Goal: Information Seeking & Learning: Learn about a topic

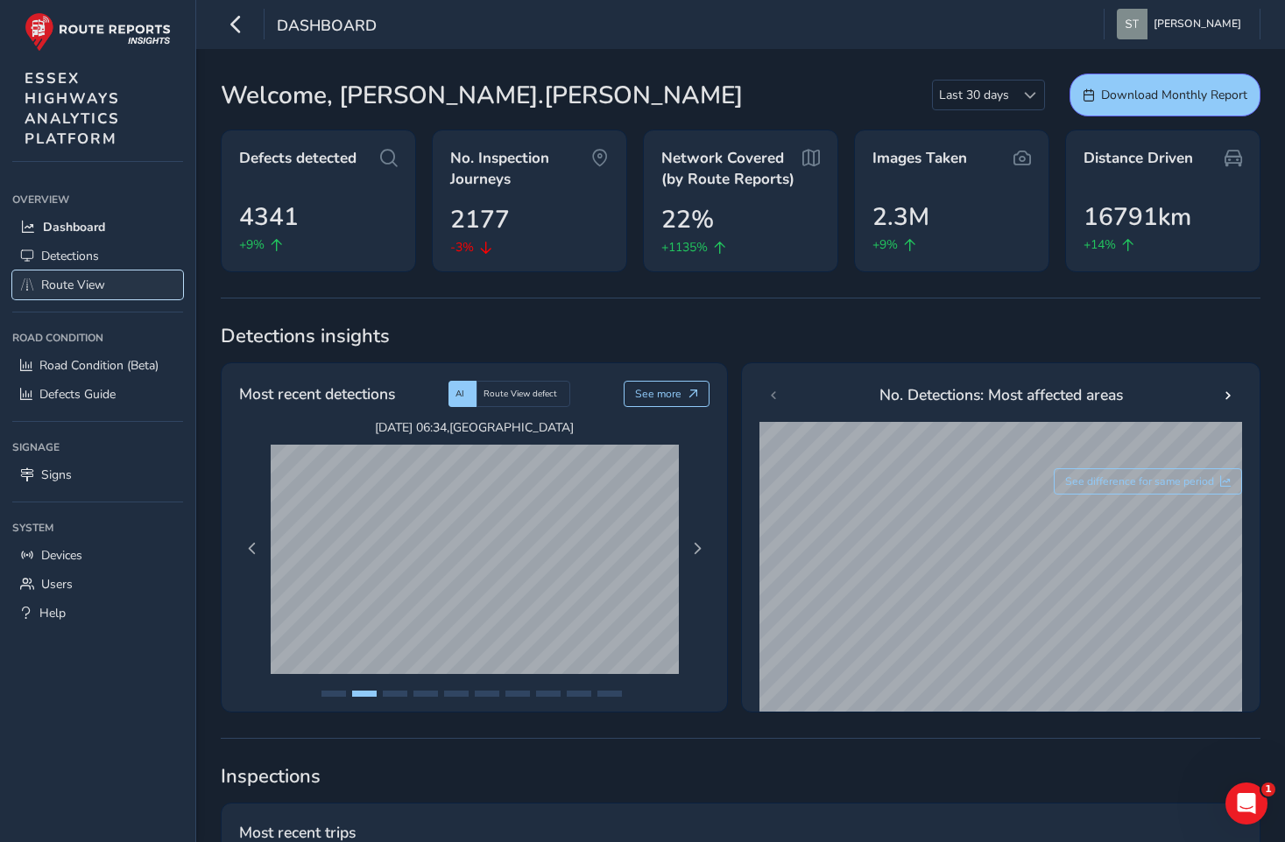
click at [62, 283] on span "Route View" at bounding box center [73, 285] width 64 height 17
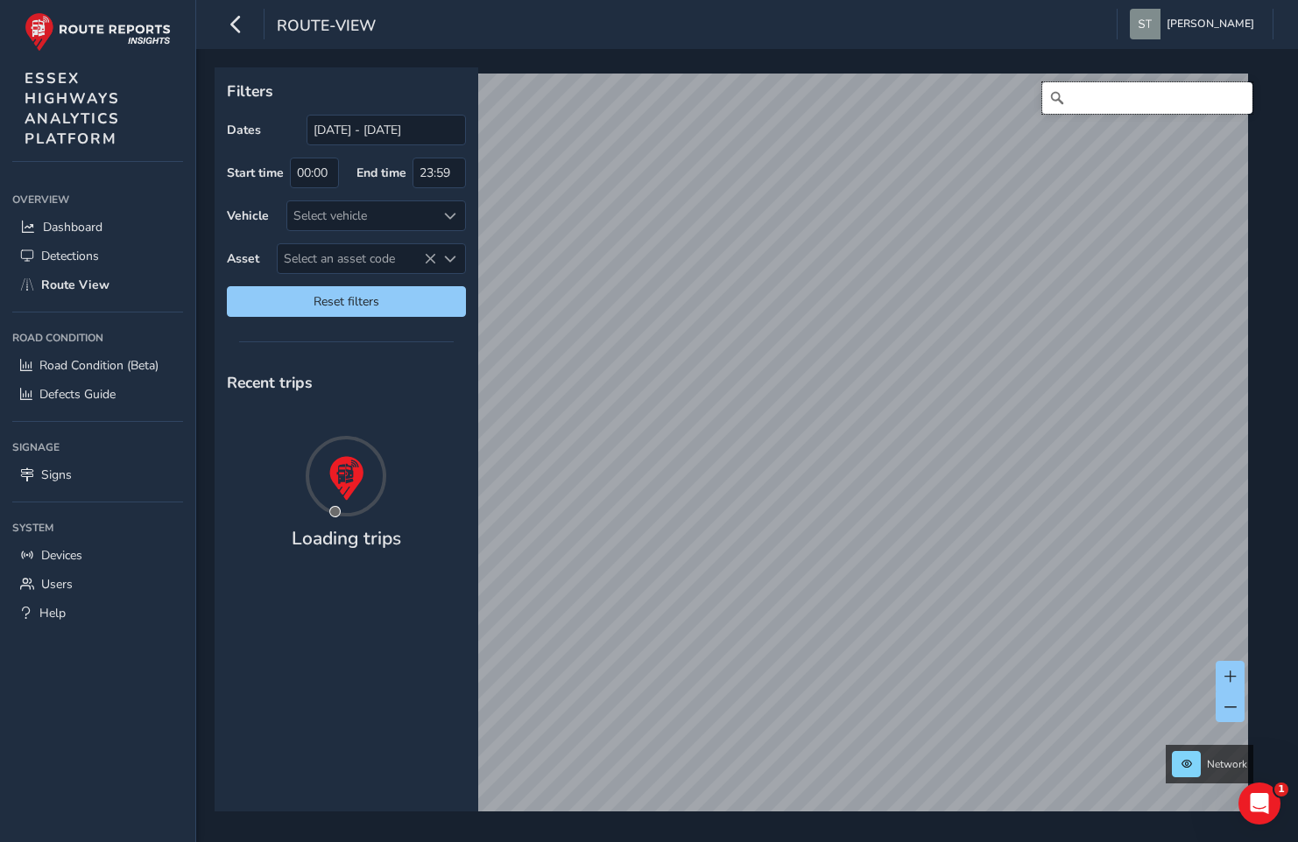
click at [1102, 102] on input "Search" at bounding box center [1147, 98] width 210 height 32
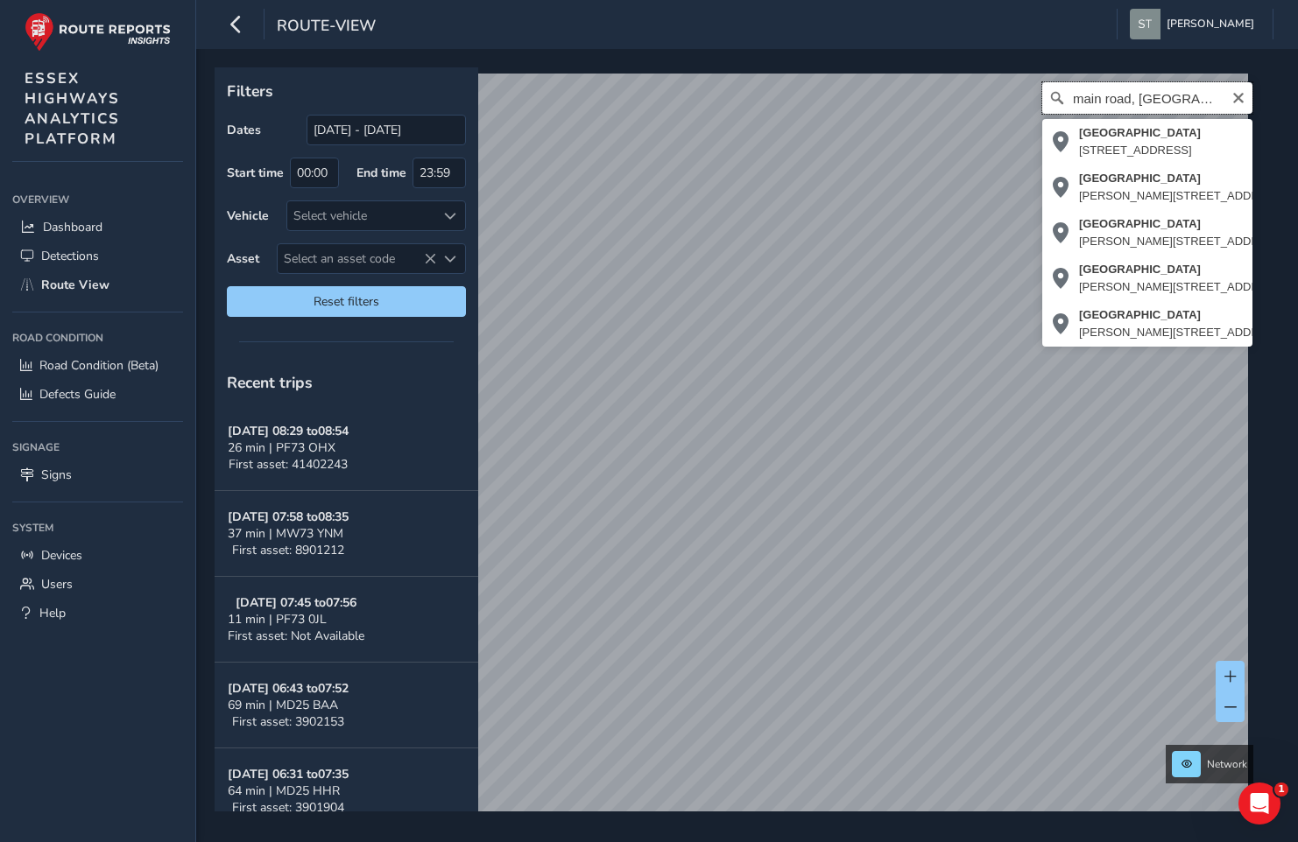
type input "main road, [GEOGRAPHIC_DATA]"
drag, startPoint x: 1208, startPoint y: 95, endPoint x: 797, endPoint y: 55, distance: 413.5
click at [797, 55] on div "Filters Dates [DATE] - [DATE] Start time 00:00 End time 23:59 Vehicle Select ve…" at bounding box center [747, 445] width 1102 height 793
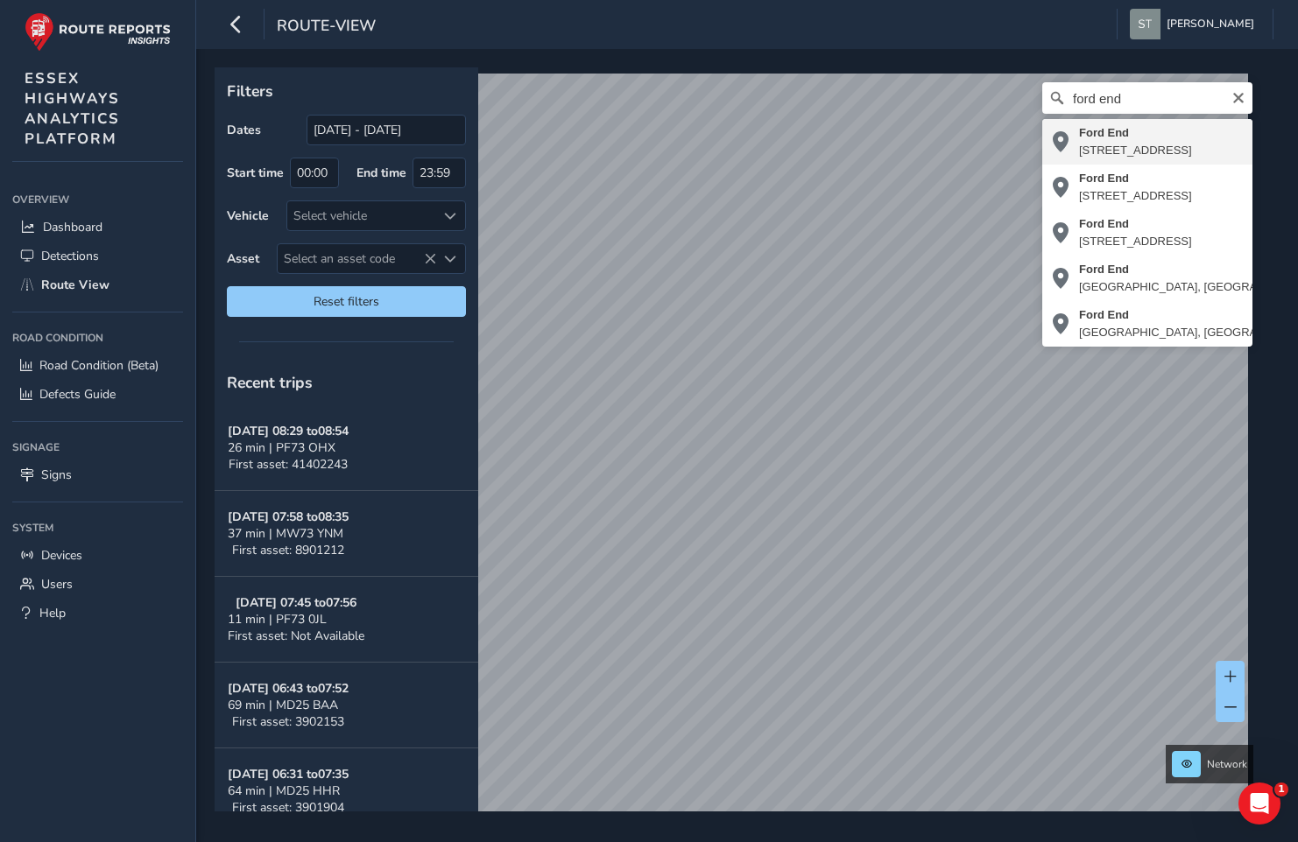
type input "[STREET_ADDRESS]"
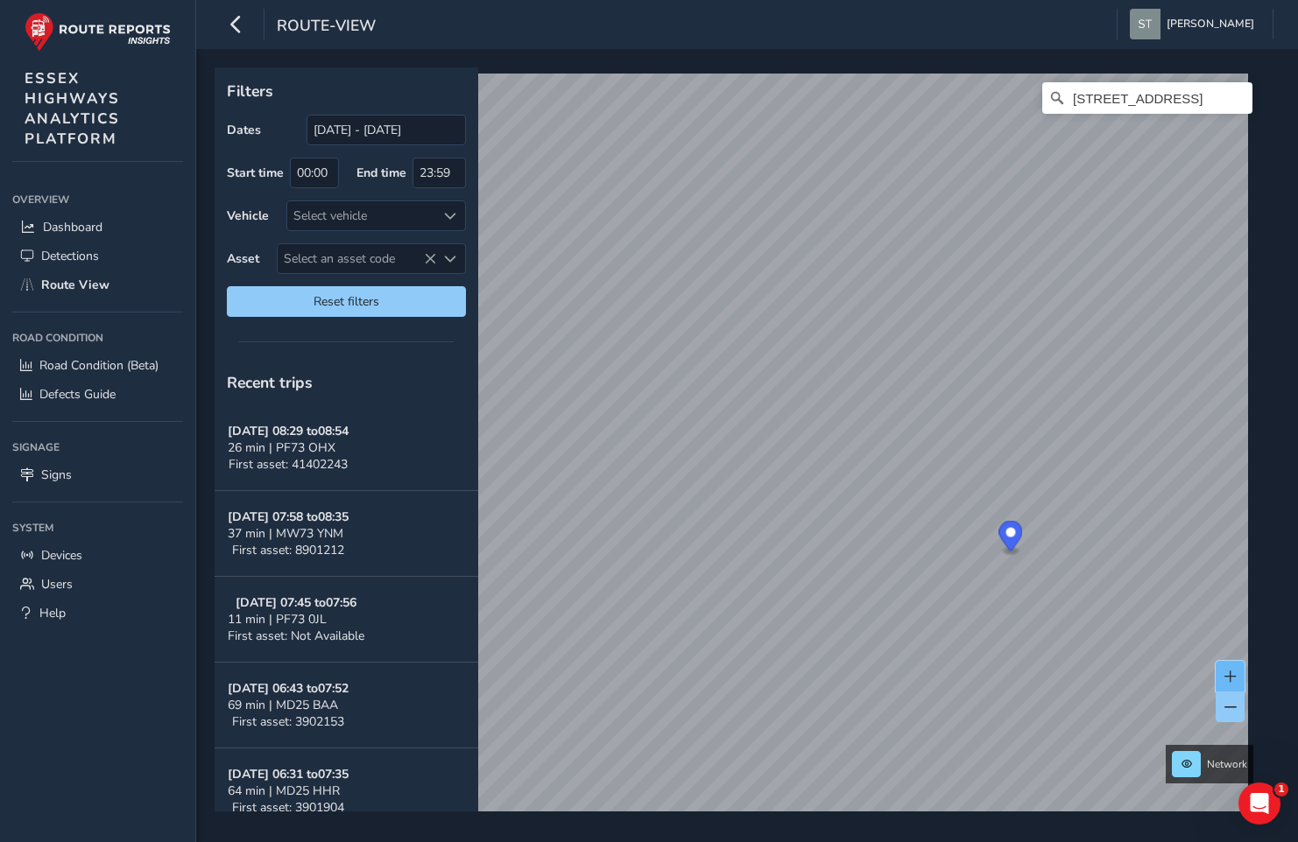
click at [1234, 665] on button at bounding box center [1229, 676] width 29 height 31
click at [1006, 812] on div "Filters Dates [DATE] - [DATE] Start time 00:00 End time 23:59 Vehicle Select ve…" at bounding box center [747, 445] width 1102 height 793
click at [1230, 667] on button at bounding box center [1229, 676] width 29 height 31
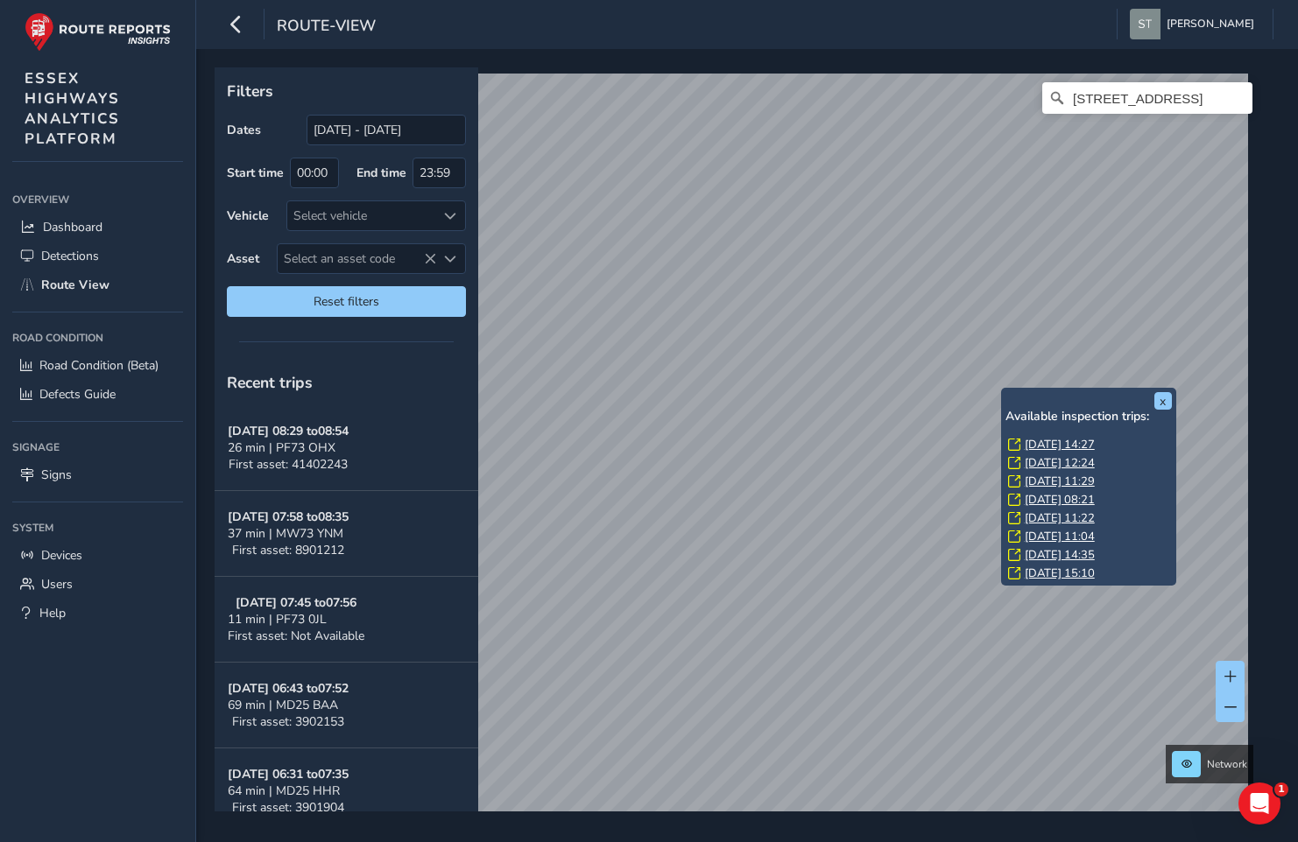
click at [1048, 448] on link "[DATE] 14:27" at bounding box center [1059, 445] width 70 height 16
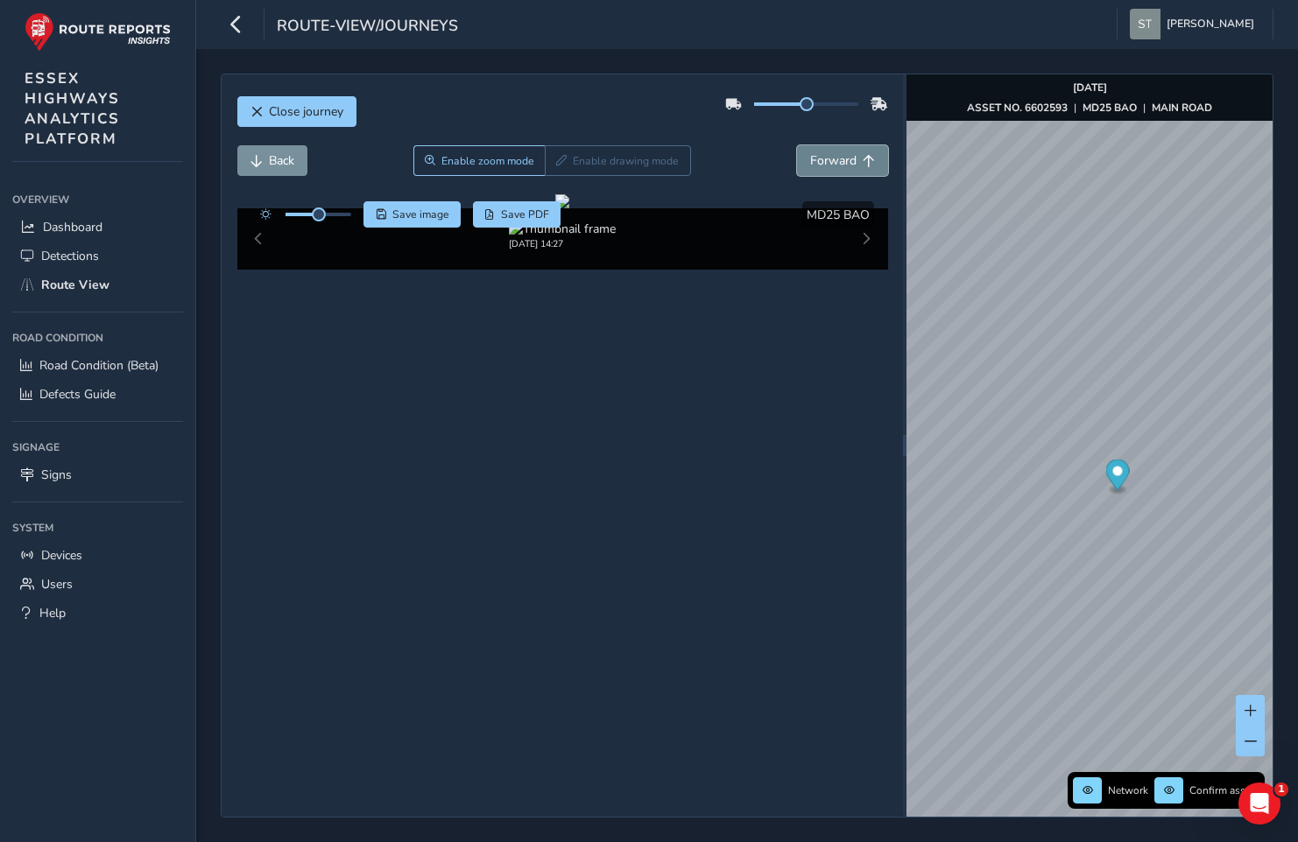
click at [839, 152] on span "Forward" at bounding box center [833, 160] width 46 height 17
click at [868, 162] on span "Forward" at bounding box center [868, 161] width 12 height 12
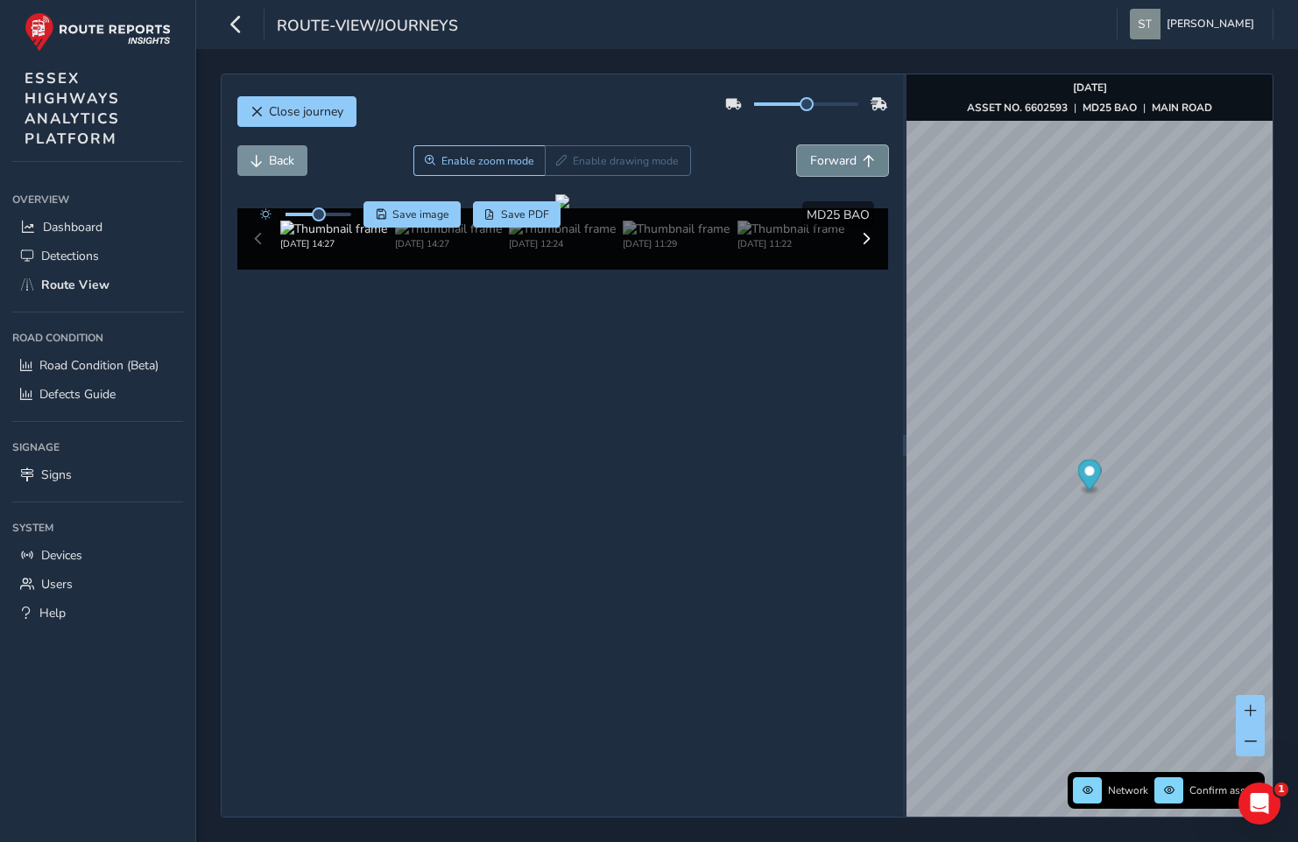
click at [868, 161] on span "Forward" at bounding box center [868, 161] width 12 height 12
click at [276, 149] on button "Back" at bounding box center [272, 160] width 70 height 31
click at [278, 146] on button "Back" at bounding box center [272, 160] width 70 height 31
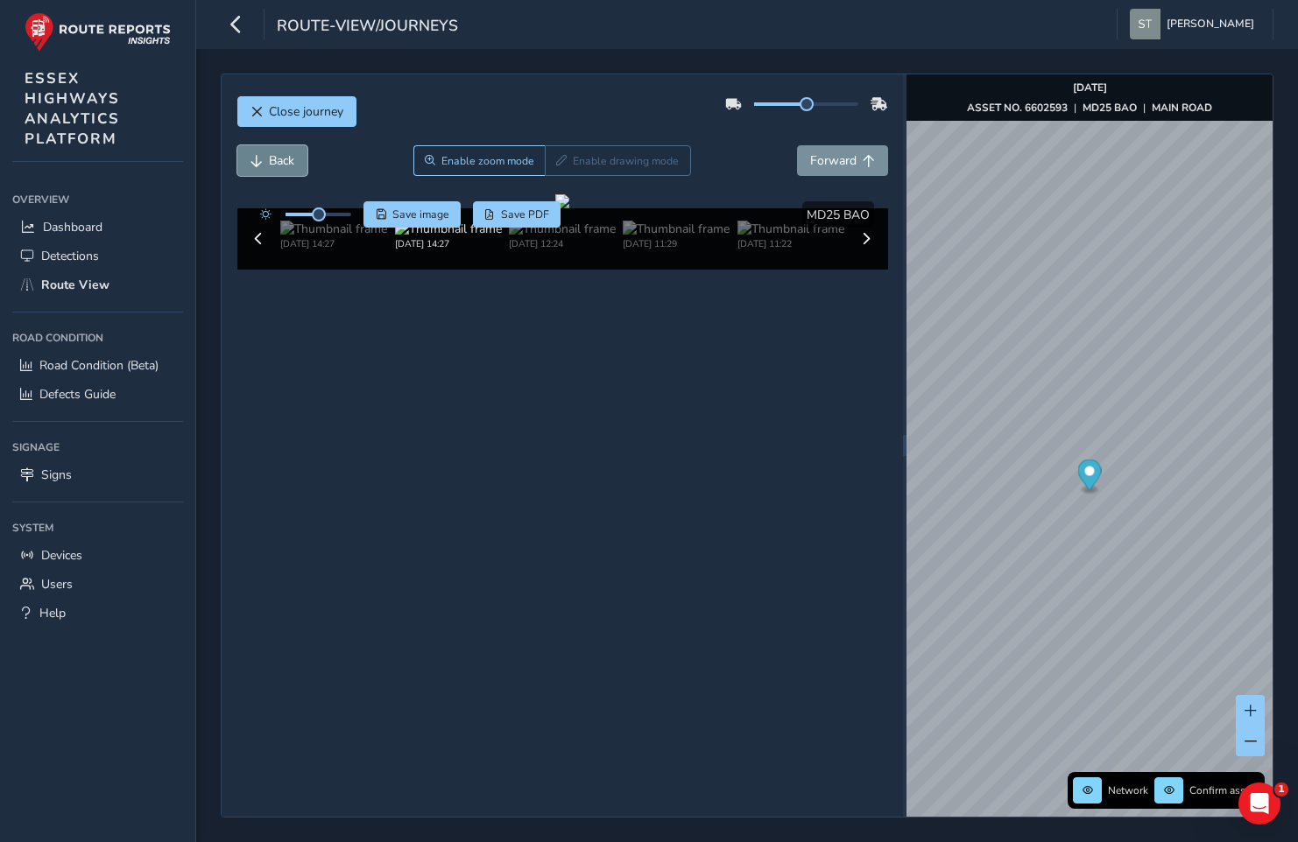
click at [278, 146] on button "Back" at bounding box center [272, 160] width 70 height 31
click at [278, 145] on button "Back" at bounding box center [272, 160] width 70 height 31
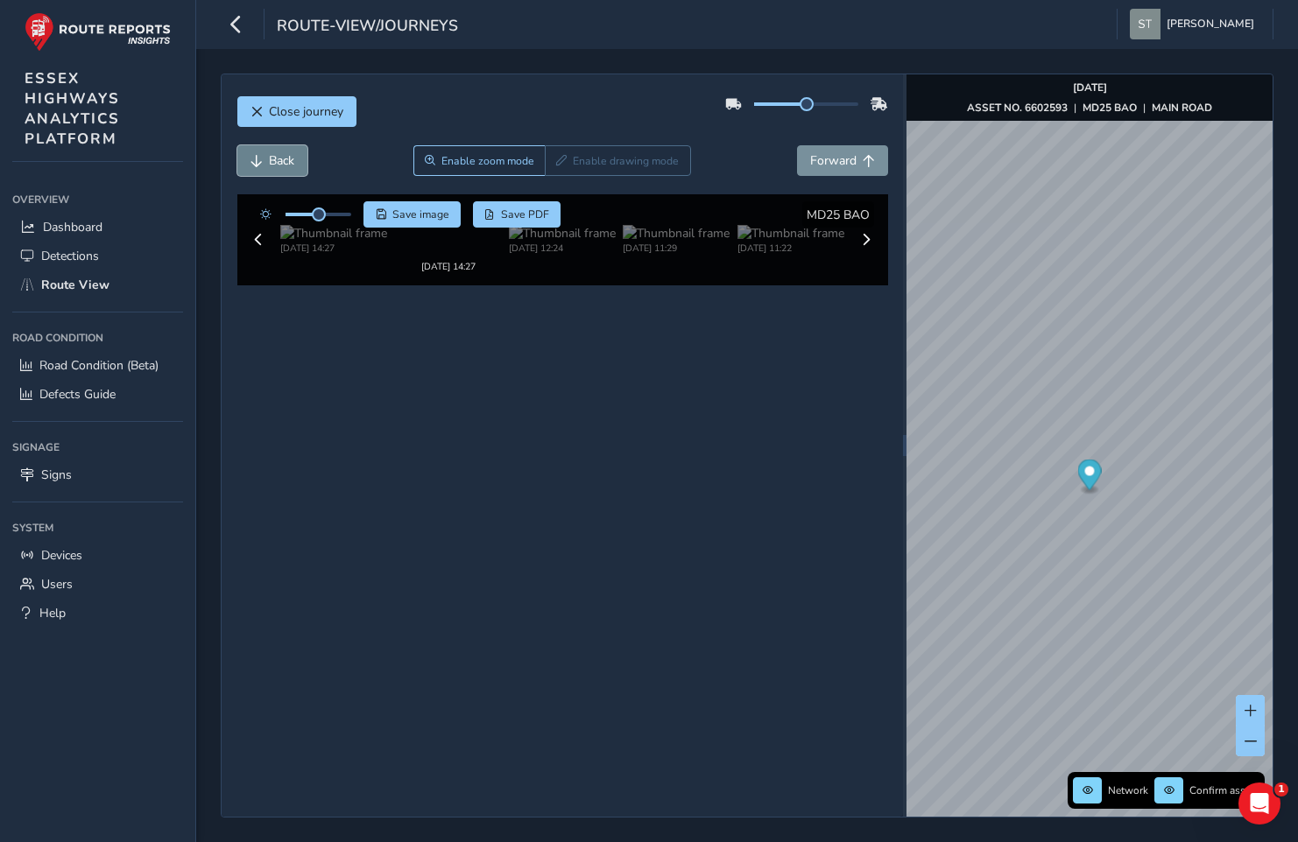
click at [278, 145] on button "Back" at bounding box center [272, 160] width 70 height 31
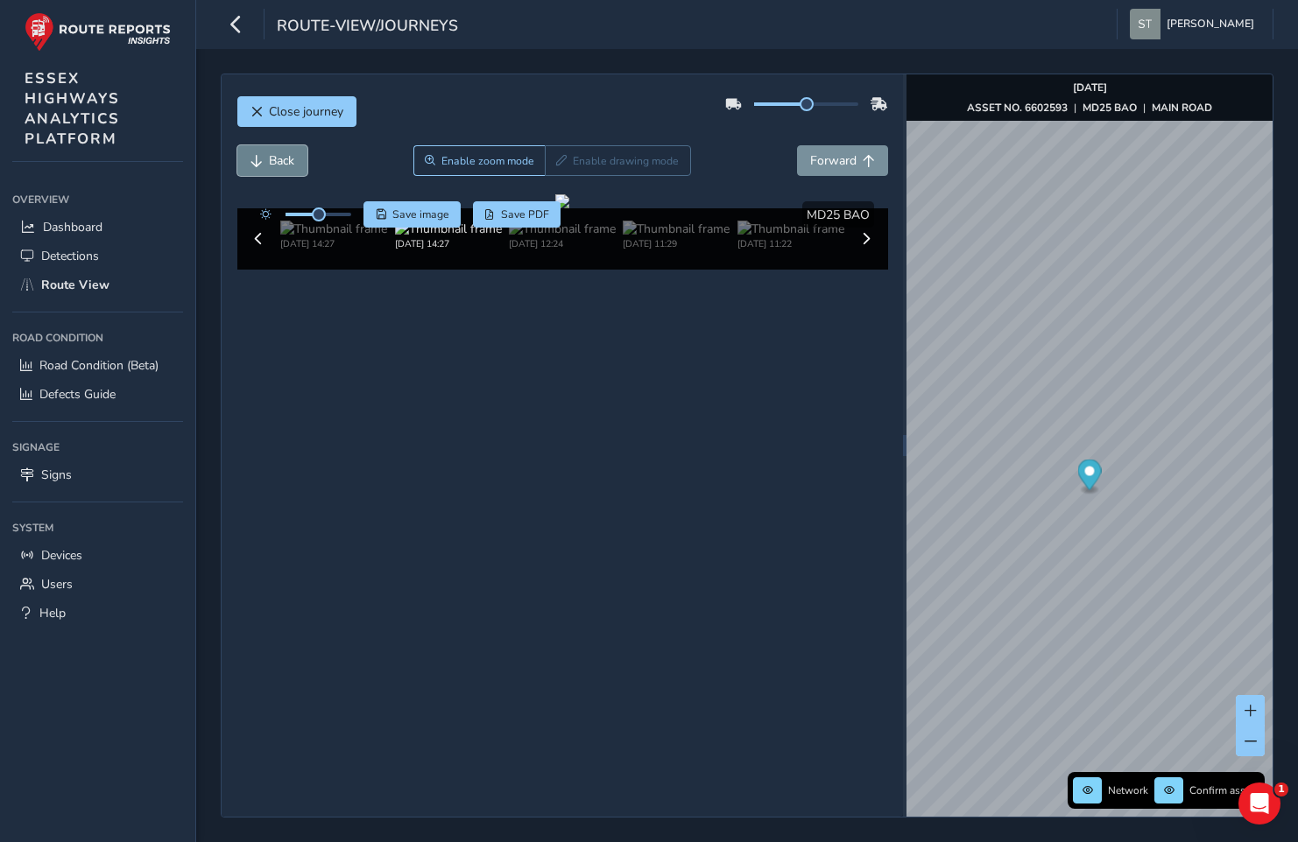
click at [278, 145] on button "Back" at bounding box center [272, 160] width 70 height 31
click at [279, 145] on button "Back" at bounding box center [272, 160] width 70 height 31
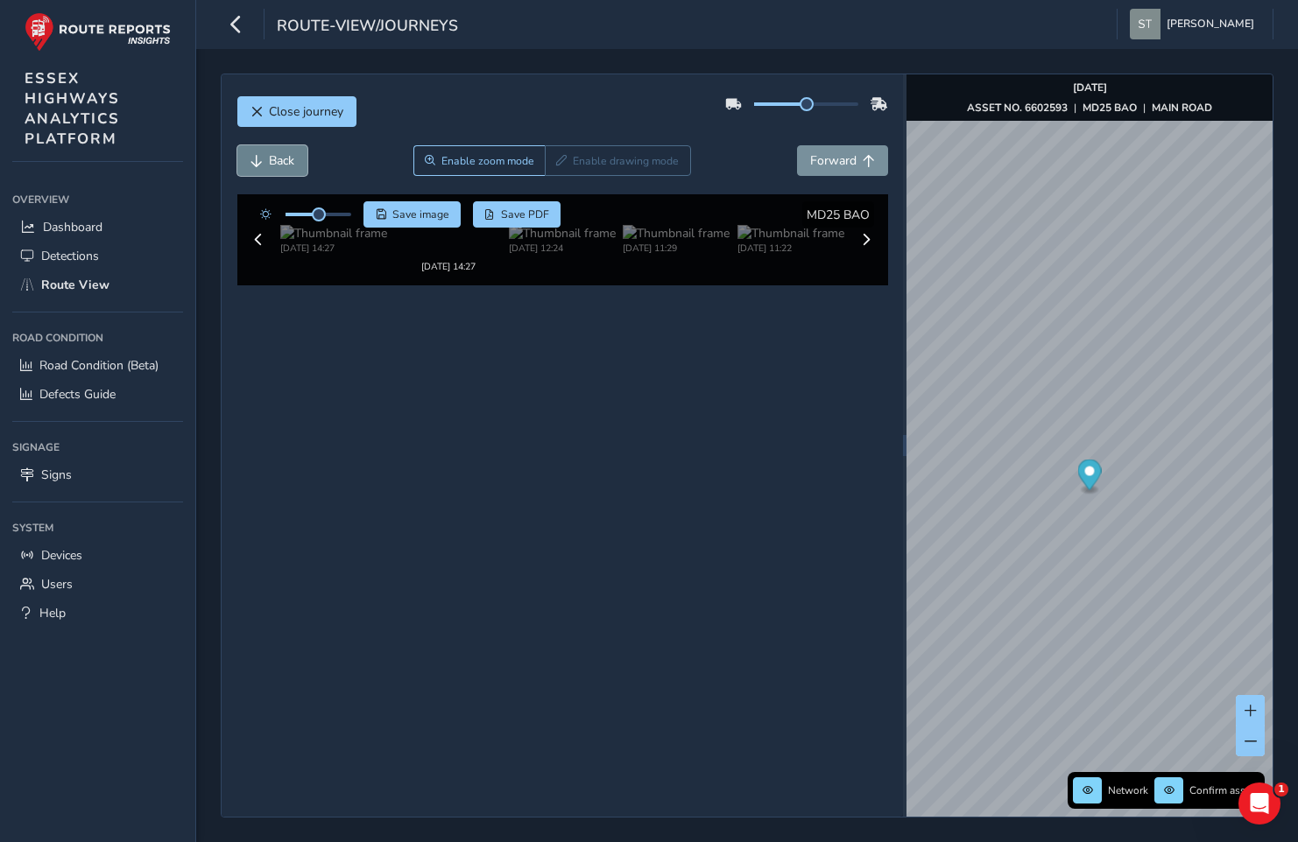
click at [279, 145] on button "Back" at bounding box center [272, 160] width 70 height 31
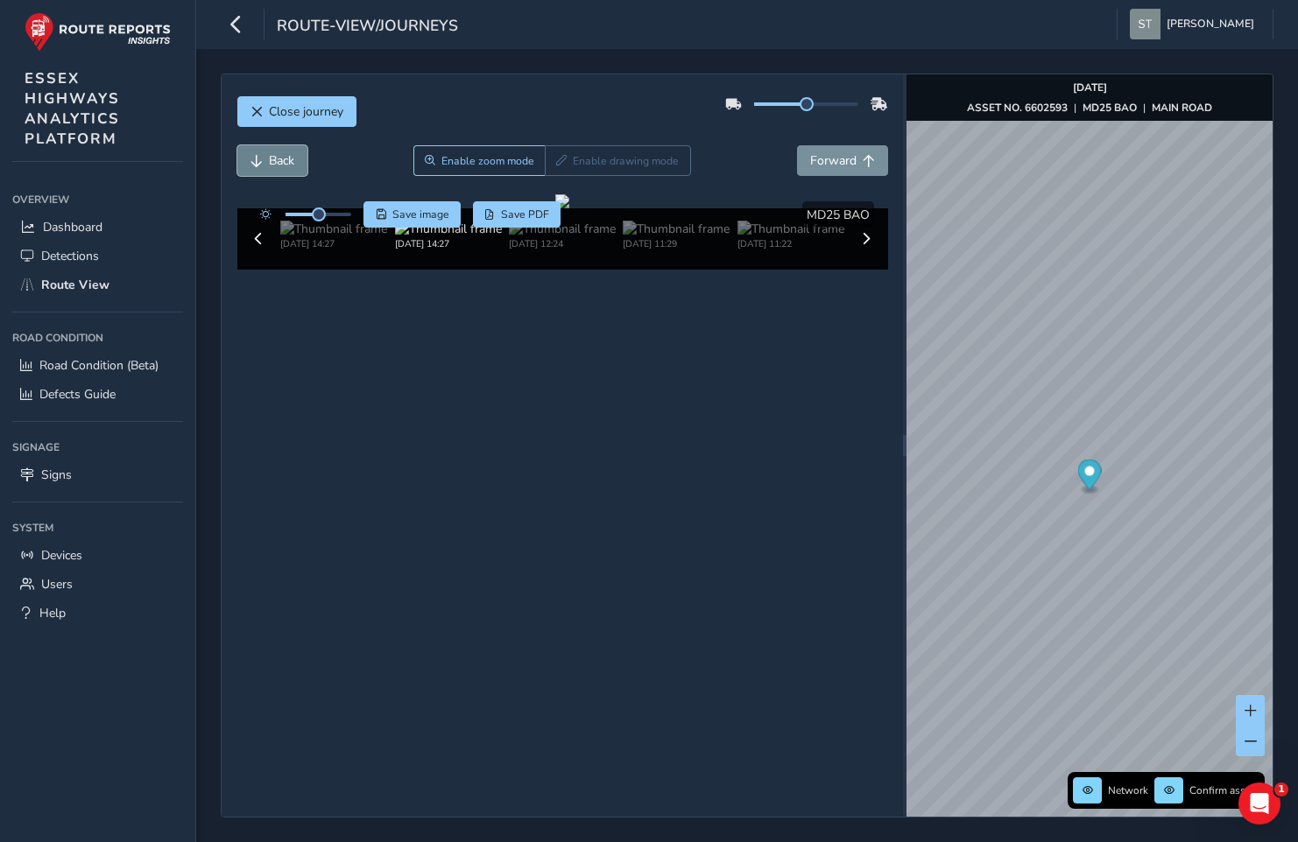
click at [279, 145] on button "Back" at bounding box center [272, 160] width 70 height 31
click at [280, 145] on button "Back" at bounding box center [272, 160] width 70 height 31
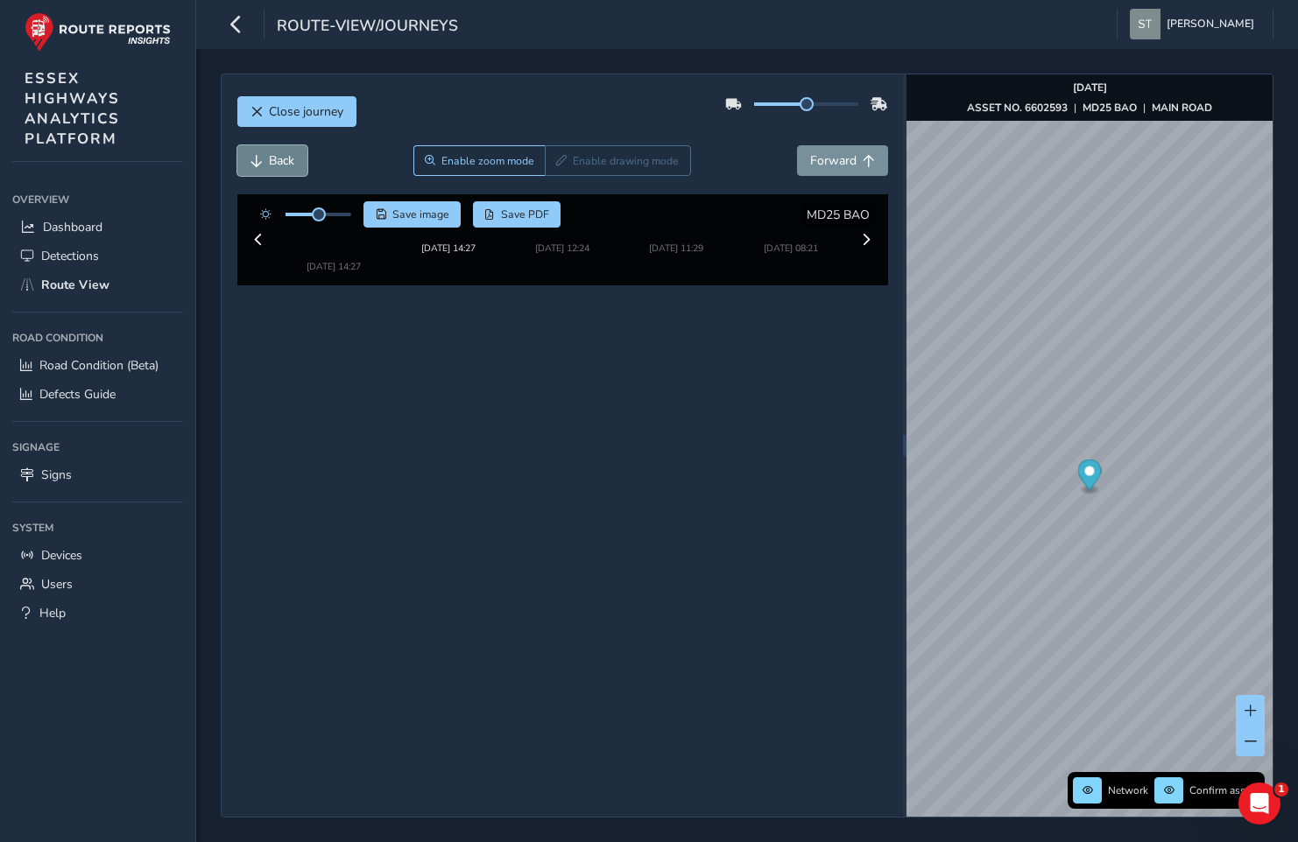
click at [280, 145] on button "Back" at bounding box center [272, 160] width 70 height 31
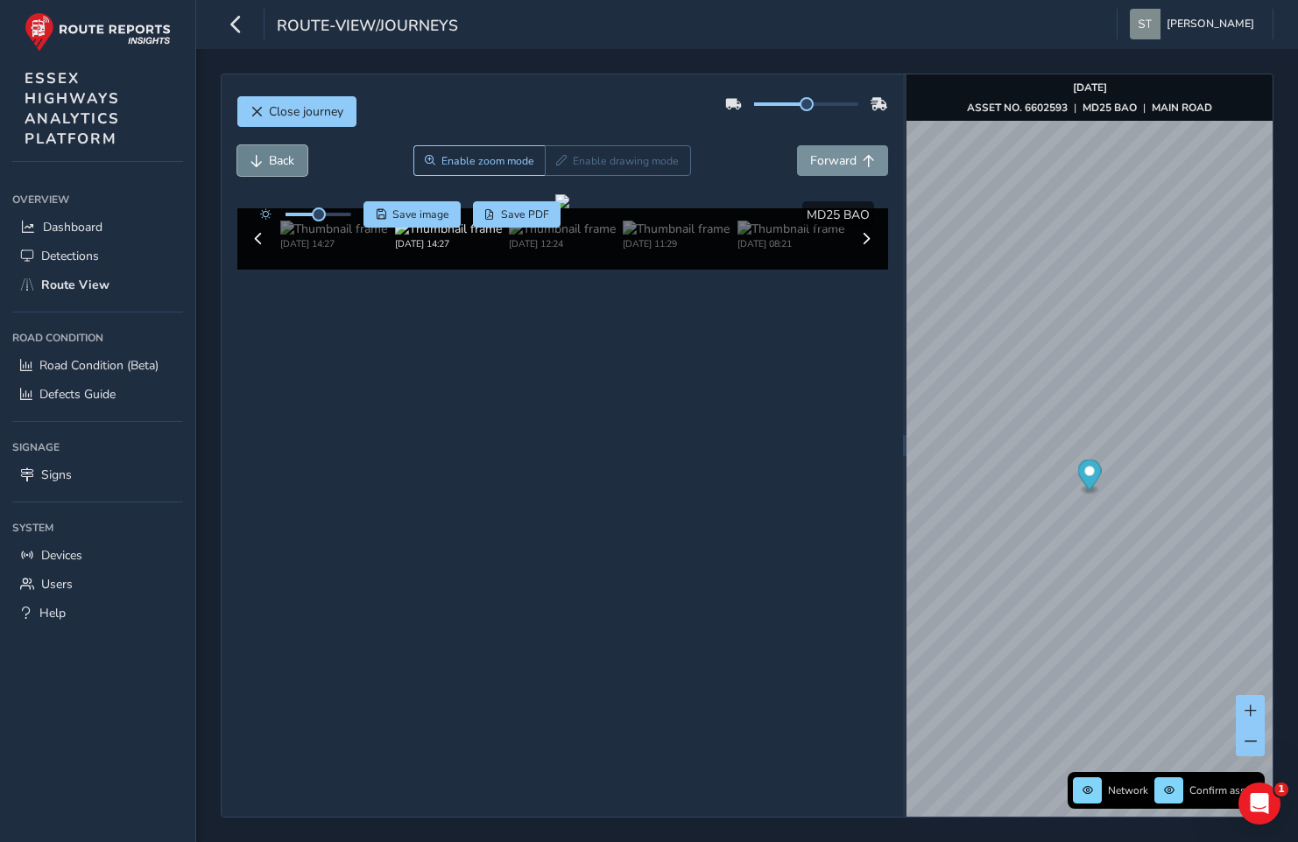
click at [280, 145] on button "Back" at bounding box center [272, 160] width 70 height 31
click at [281, 145] on button "Back" at bounding box center [272, 160] width 70 height 31
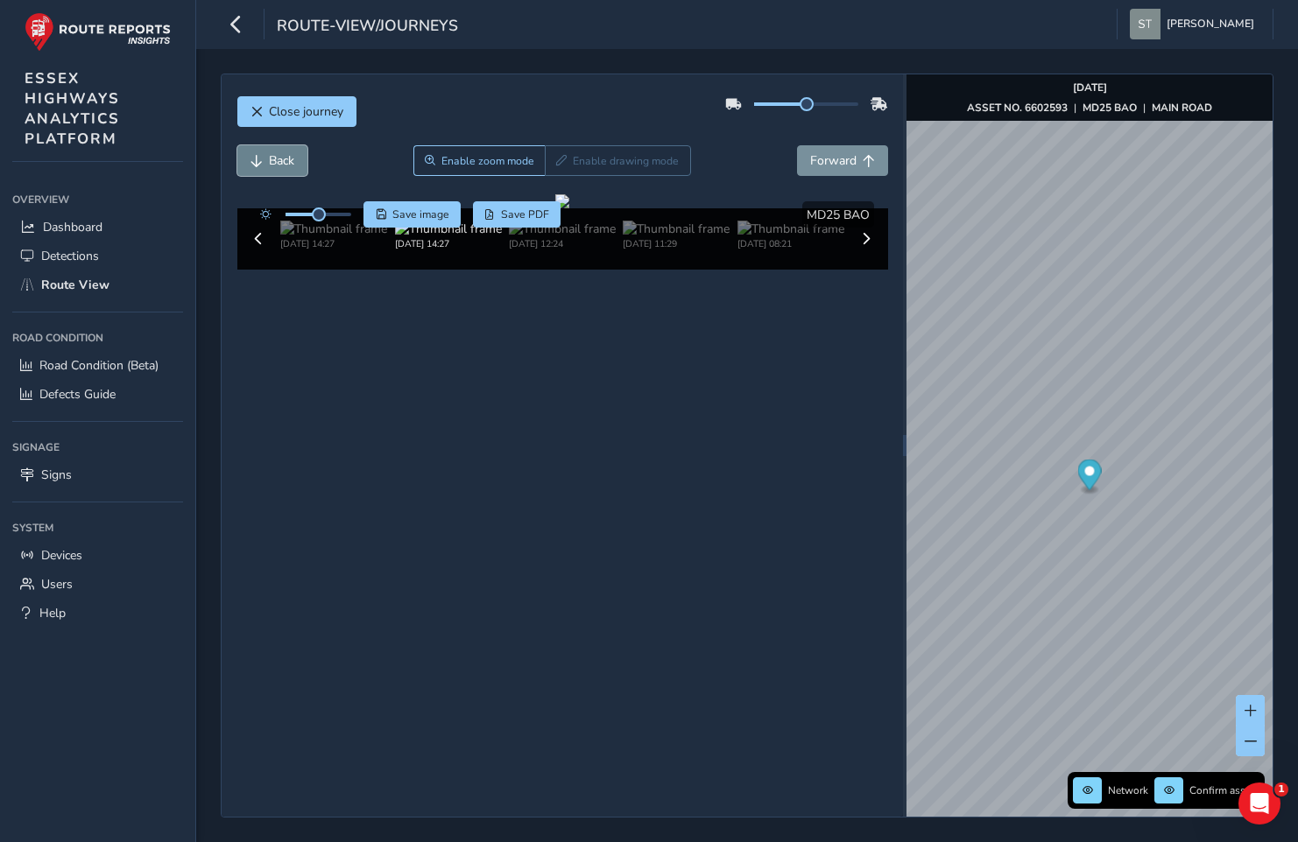
click at [281, 145] on button "Back" at bounding box center [272, 160] width 70 height 31
click at [839, 161] on span "Forward" at bounding box center [833, 160] width 46 height 17
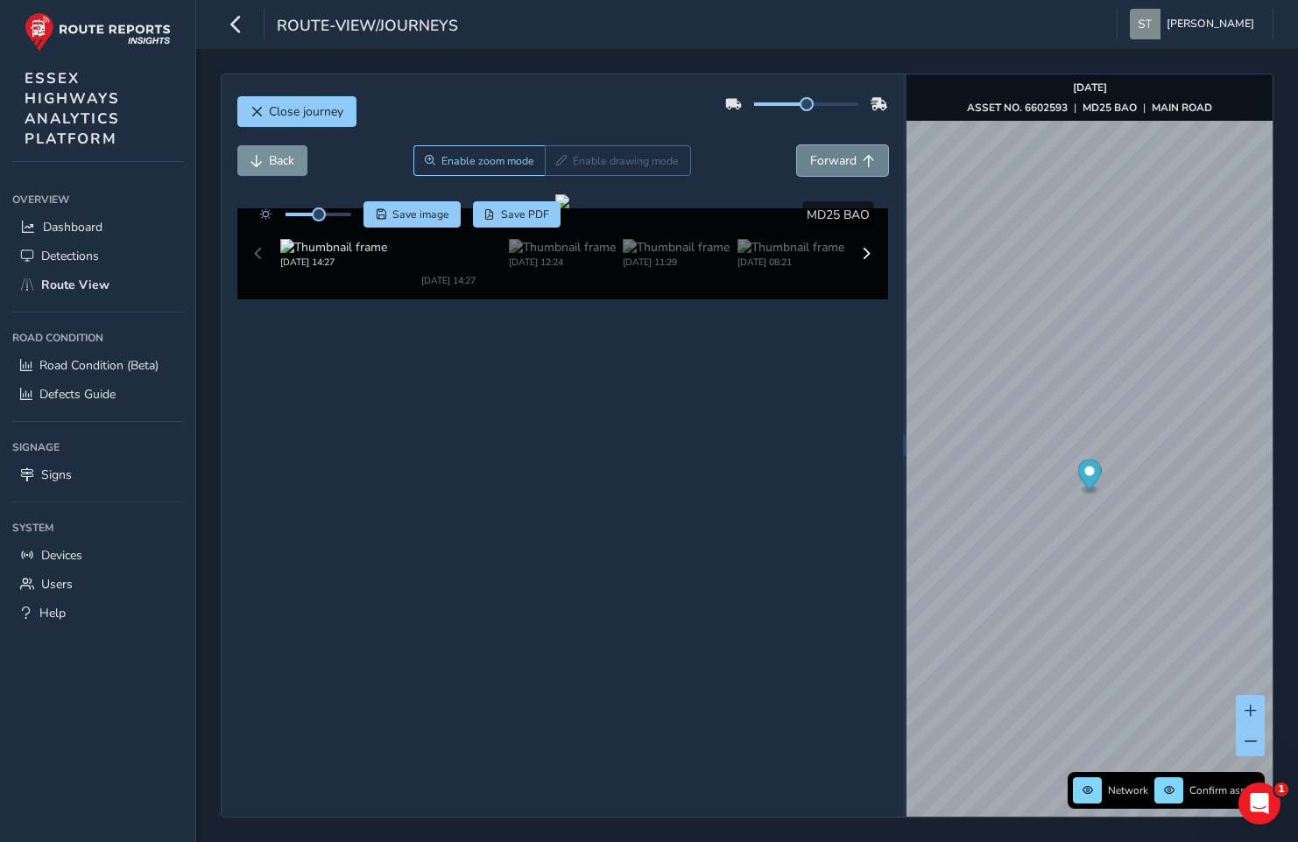
click at [839, 161] on span "Forward" at bounding box center [833, 160] width 46 height 17
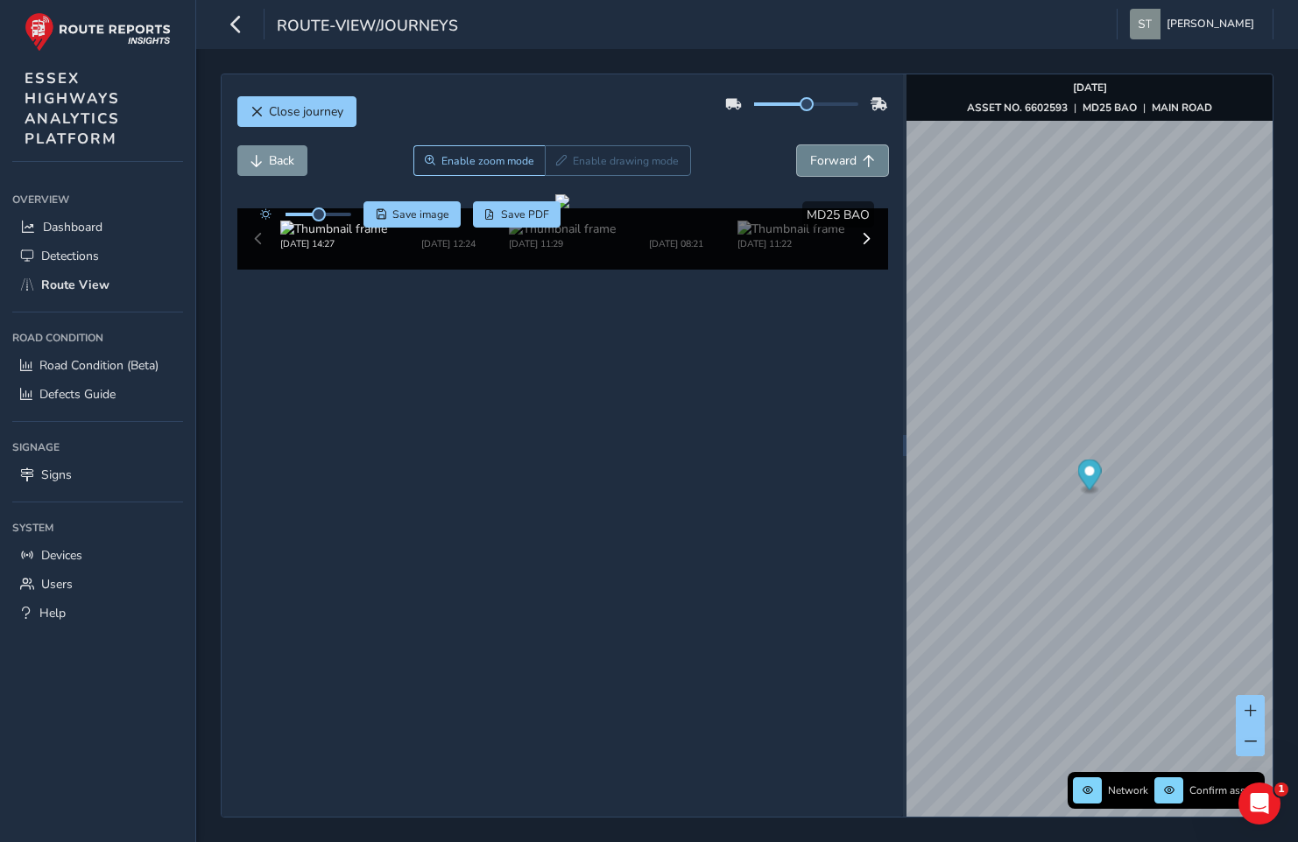
click at [839, 161] on span "Forward" at bounding box center [833, 160] width 46 height 17
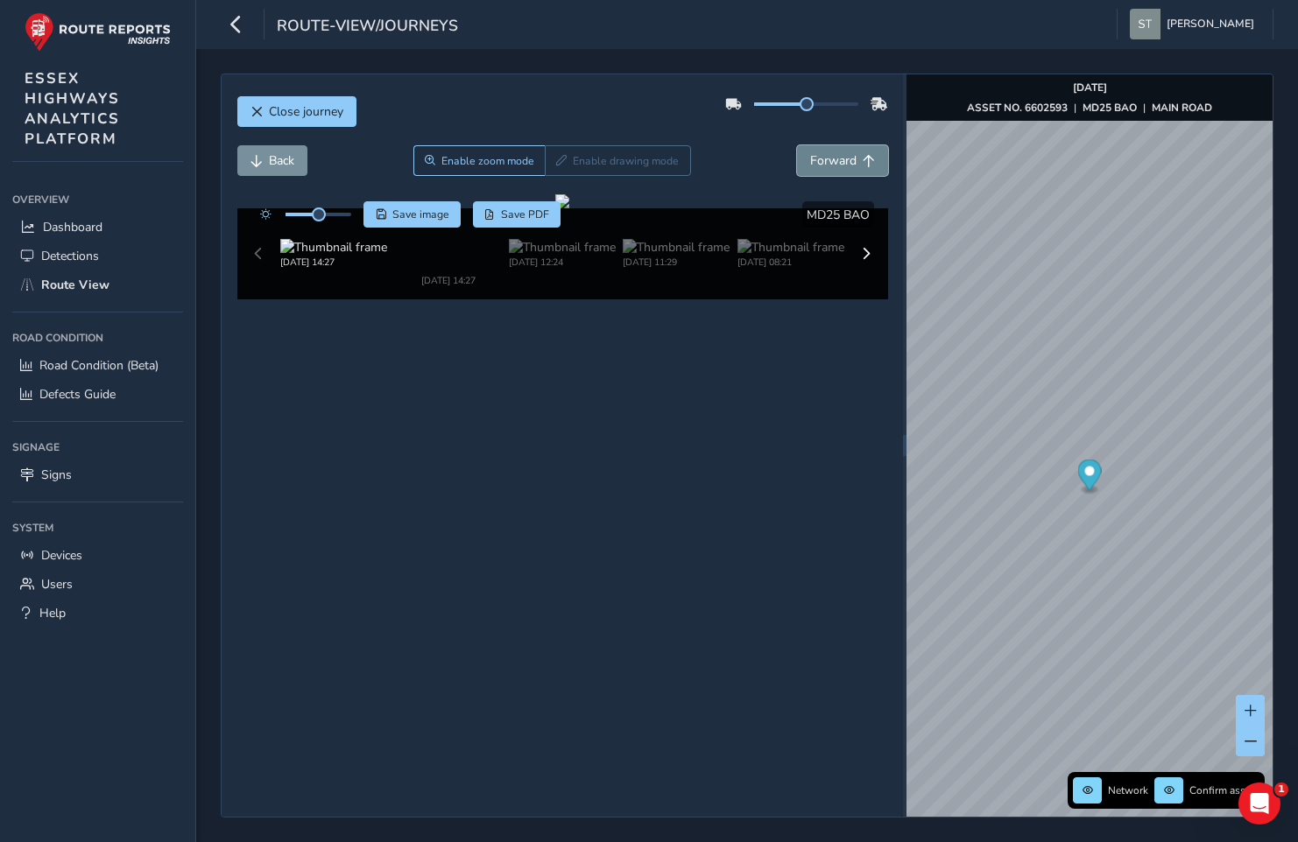
click at [839, 161] on span "Forward" at bounding box center [833, 160] width 46 height 17
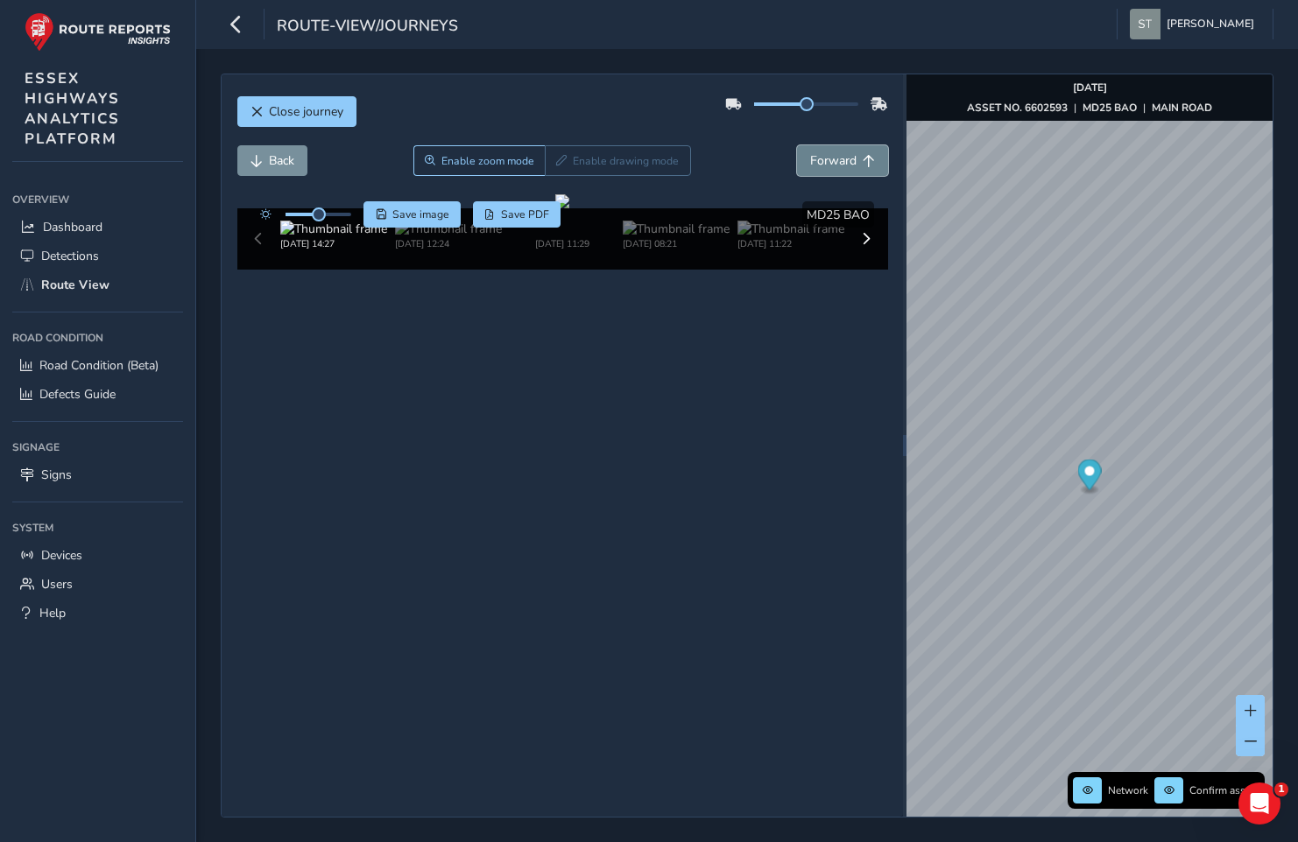
click at [836, 158] on span "Forward" at bounding box center [833, 160] width 46 height 17
click at [827, 164] on span "Forward" at bounding box center [833, 160] width 46 height 17
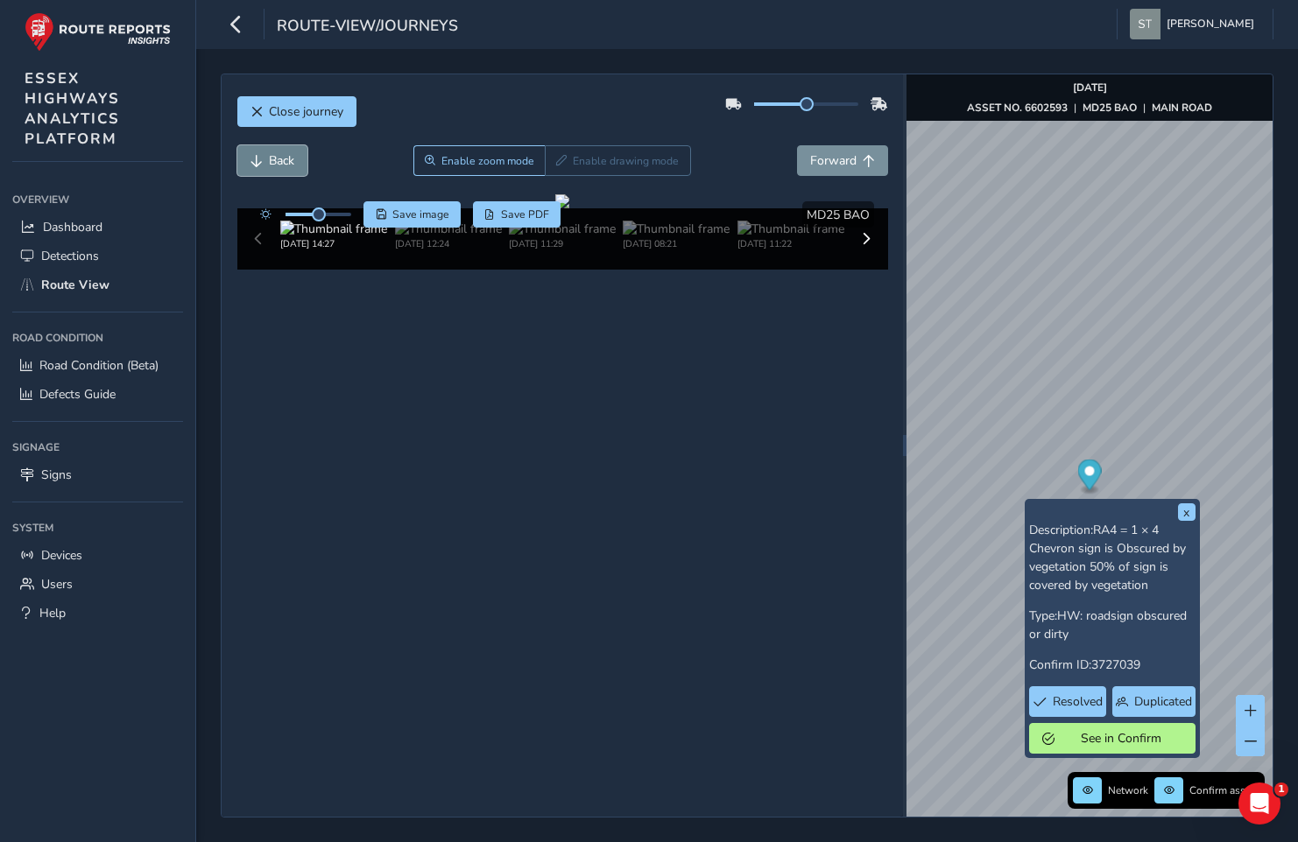
click at [272, 165] on span "Back" at bounding box center [281, 160] width 25 height 17
click at [274, 165] on span "Back" at bounding box center [281, 160] width 25 height 17
click at [275, 165] on span "Back" at bounding box center [281, 160] width 25 height 17
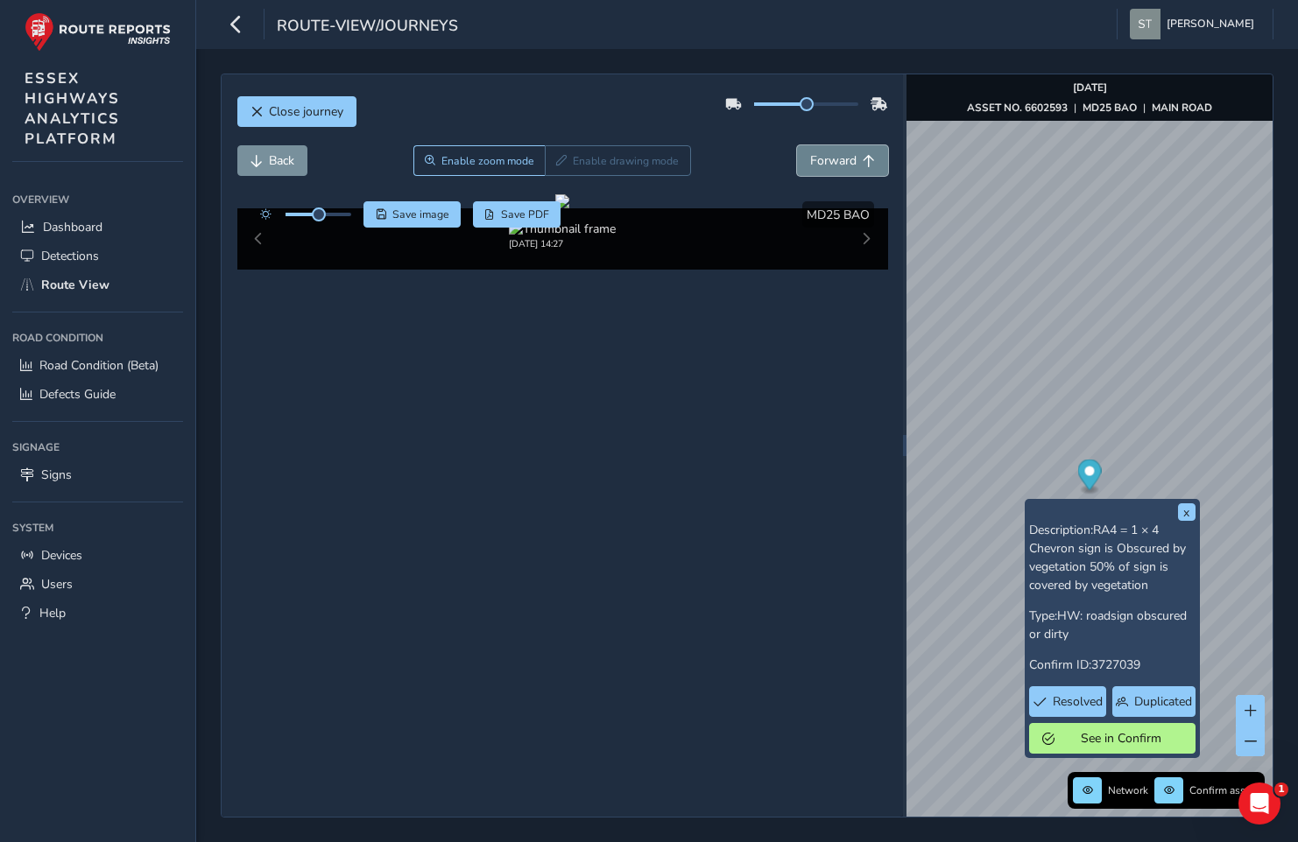
click at [824, 165] on span "Forward" at bounding box center [833, 160] width 46 height 17
click at [822, 165] on span "Forward" at bounding box center [833, 160] width 46 height 17
click at [264, 162] on button "Back" at bounding box center [272, 160] width 70 height 31
click at [264, 163] on button "Back" at bounding box center [272, 160] width 70 height 31
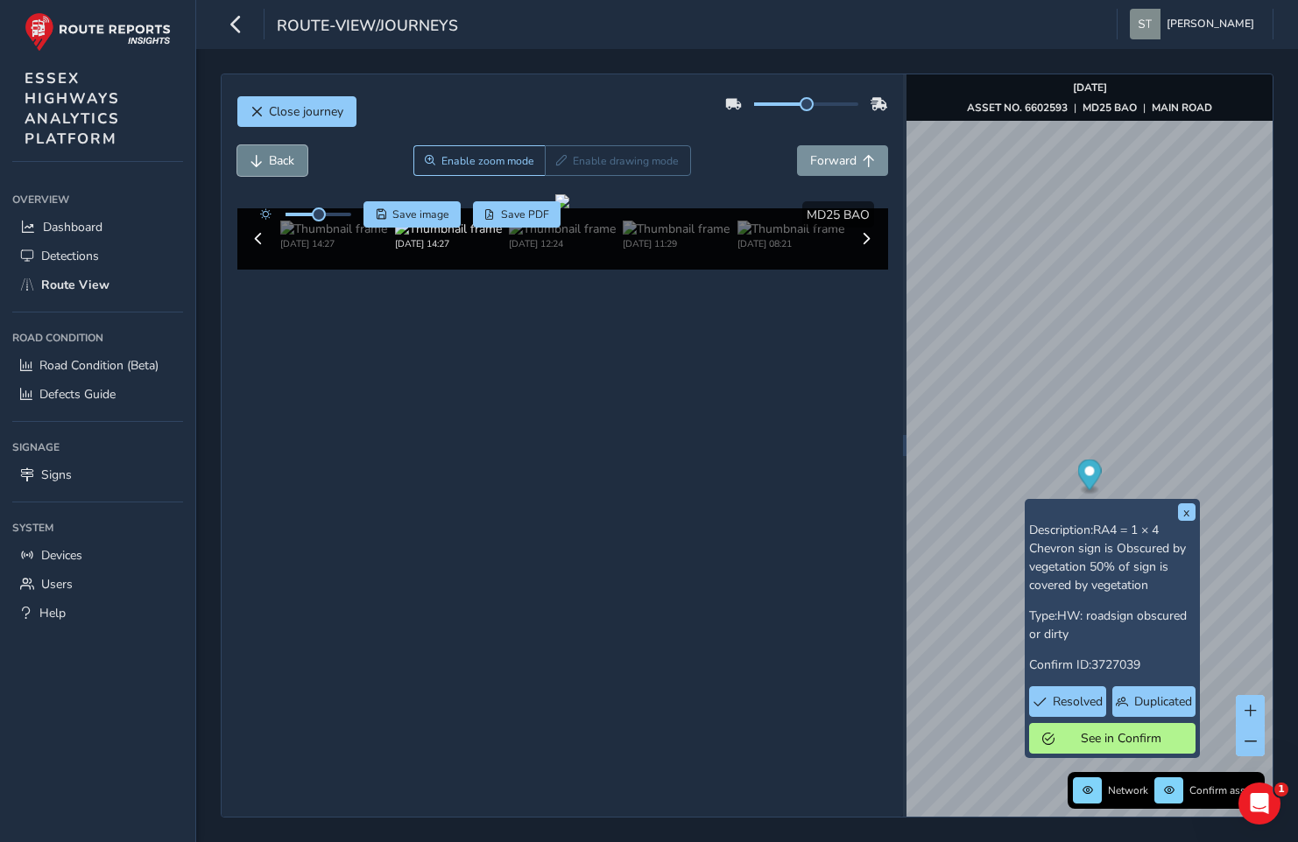
click at [264, 163] on button "Back" at bounding box center [272, 160] width 70 height 31
click at [264, 162] on button "Back" at bounding box center [272, 160] width 70 height 31
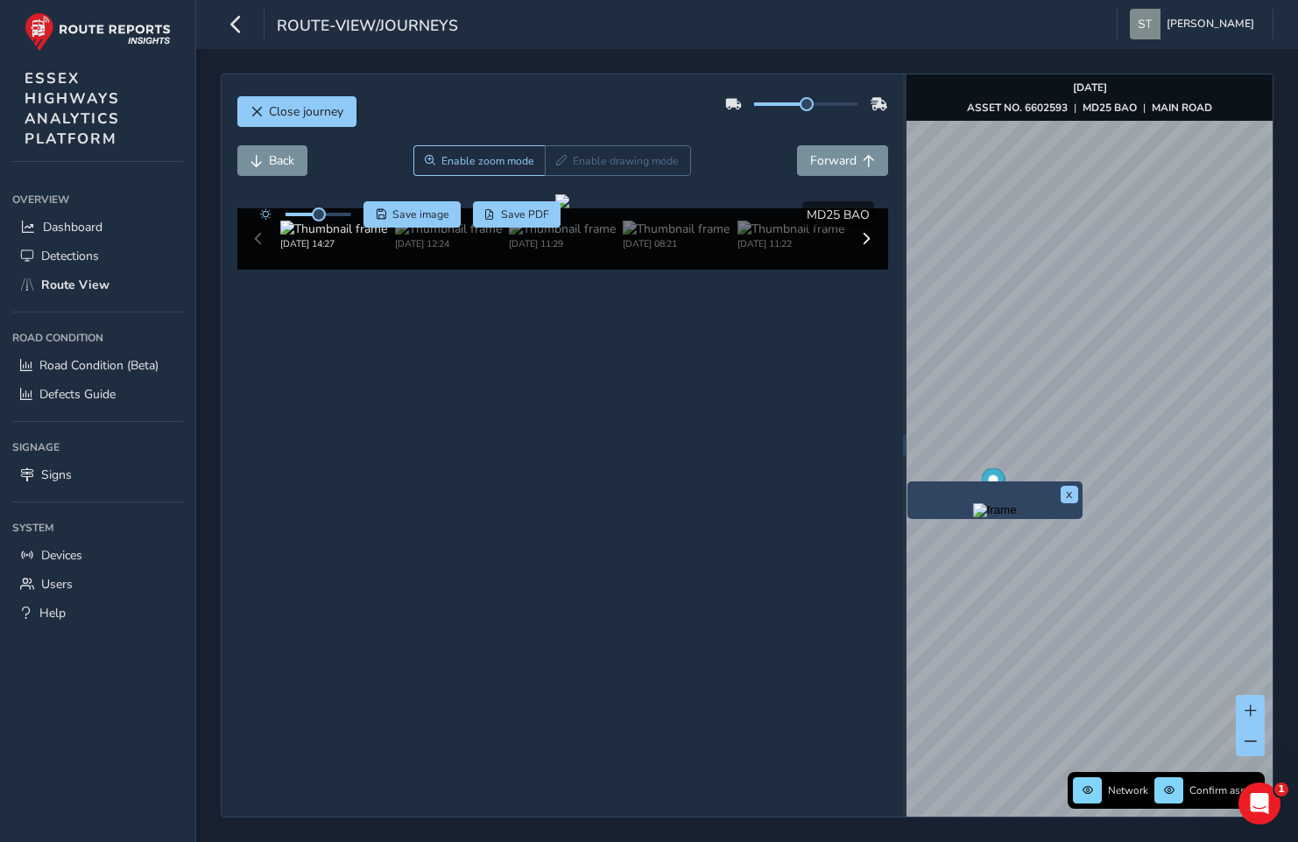
click at [909, 483] on div "x" at bounding box center [994, 501] width 175 height 38
click at [1072, 493] on button "x" at bounding box center [1069, 495] width 18 height 18
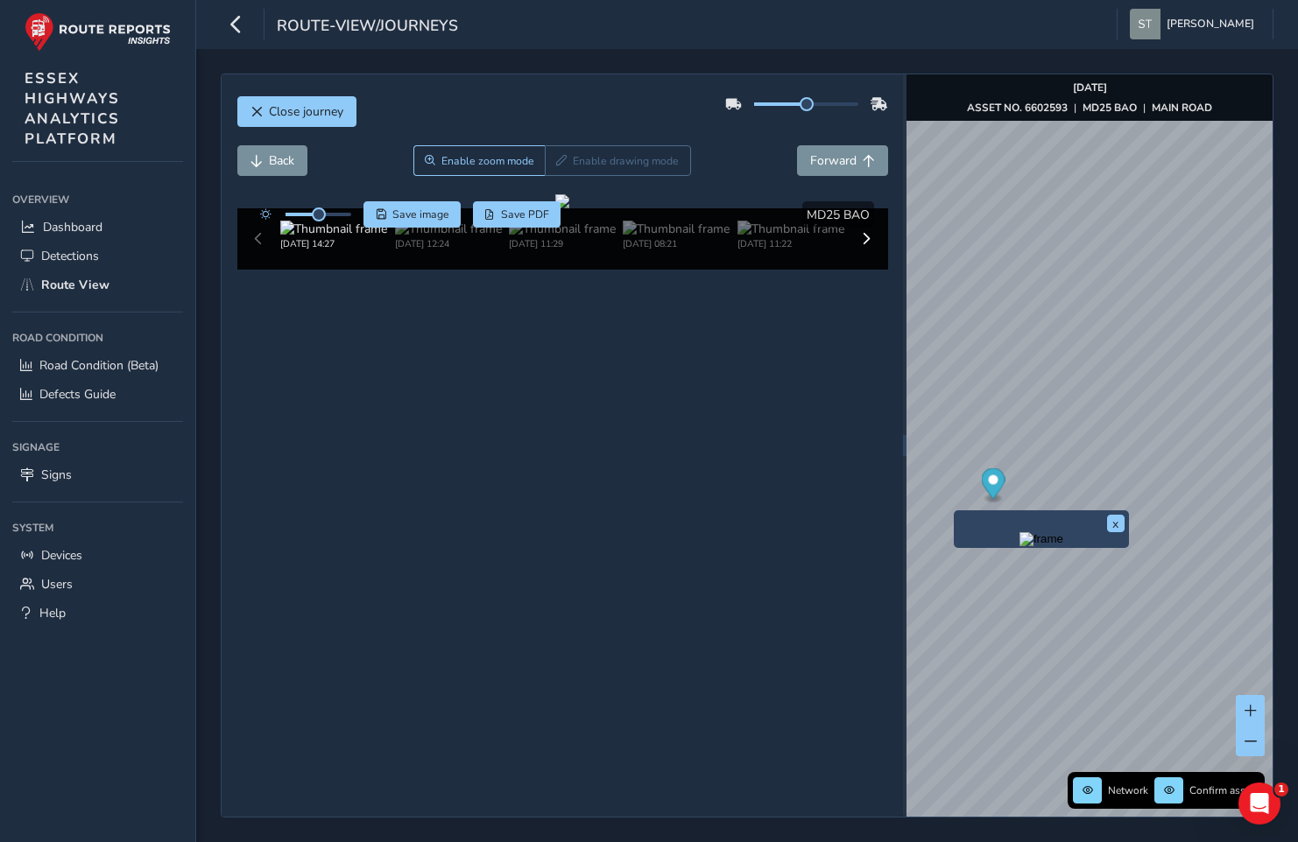
click at [954, 513] on div "x" at bounding box center [1041, 529] width 175 height 38
click at [1019, 546] on img "Preview frame" at bounding box center [1041, 539] width 44 height 14
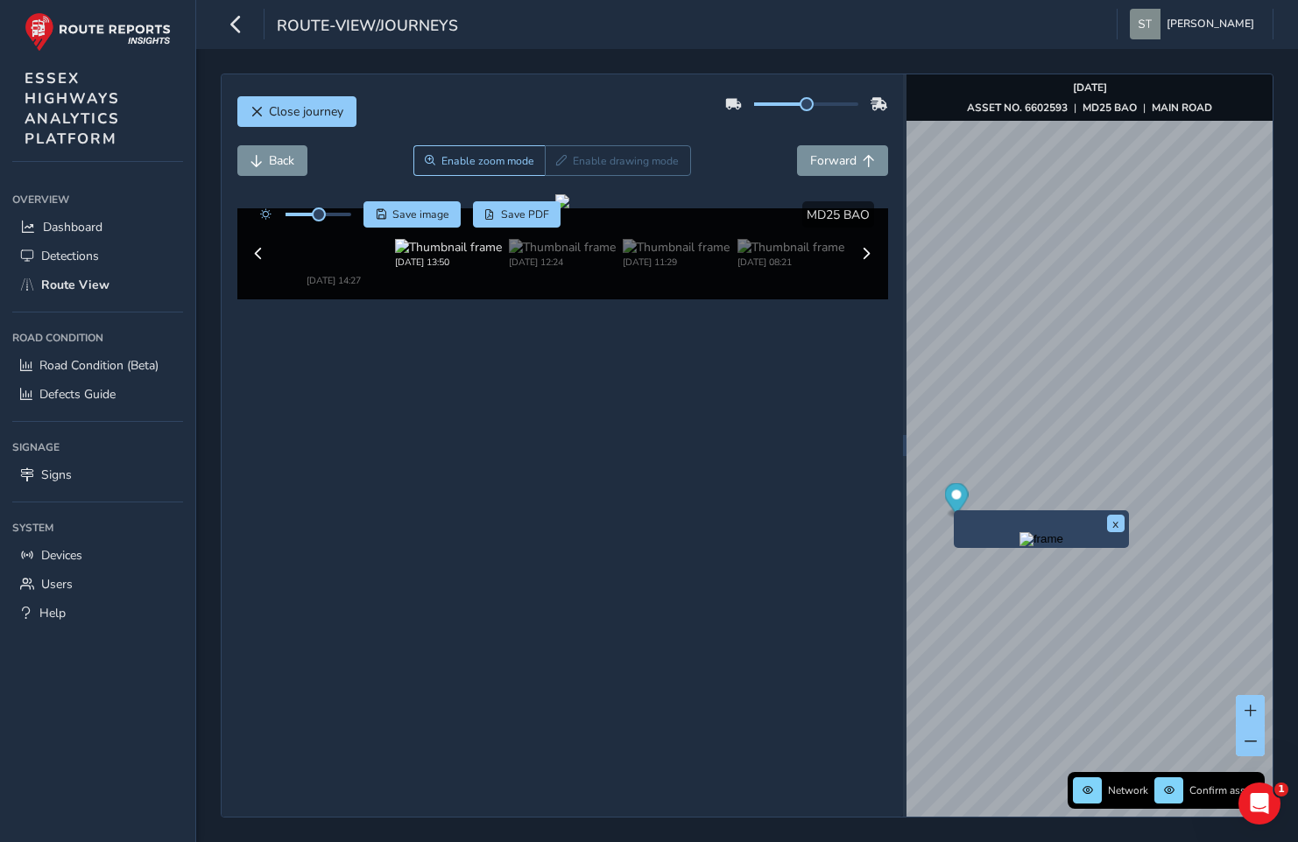
click at [1019, 546] on img "Preview frame" at bounding box center [1041, 539] width 44 height 14
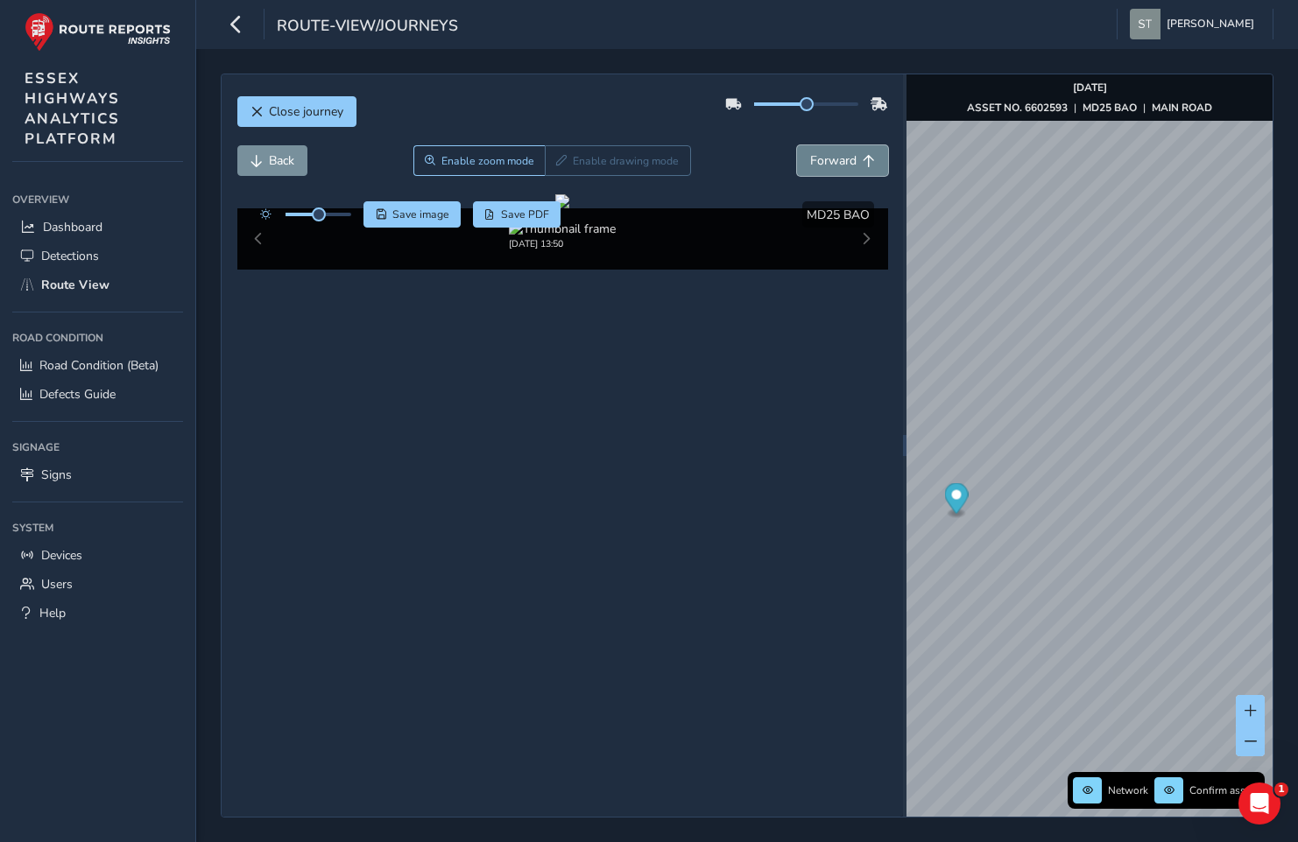
click at [841, 166] on span "Forward" at bounding box center [833, 160] width 46 height 17
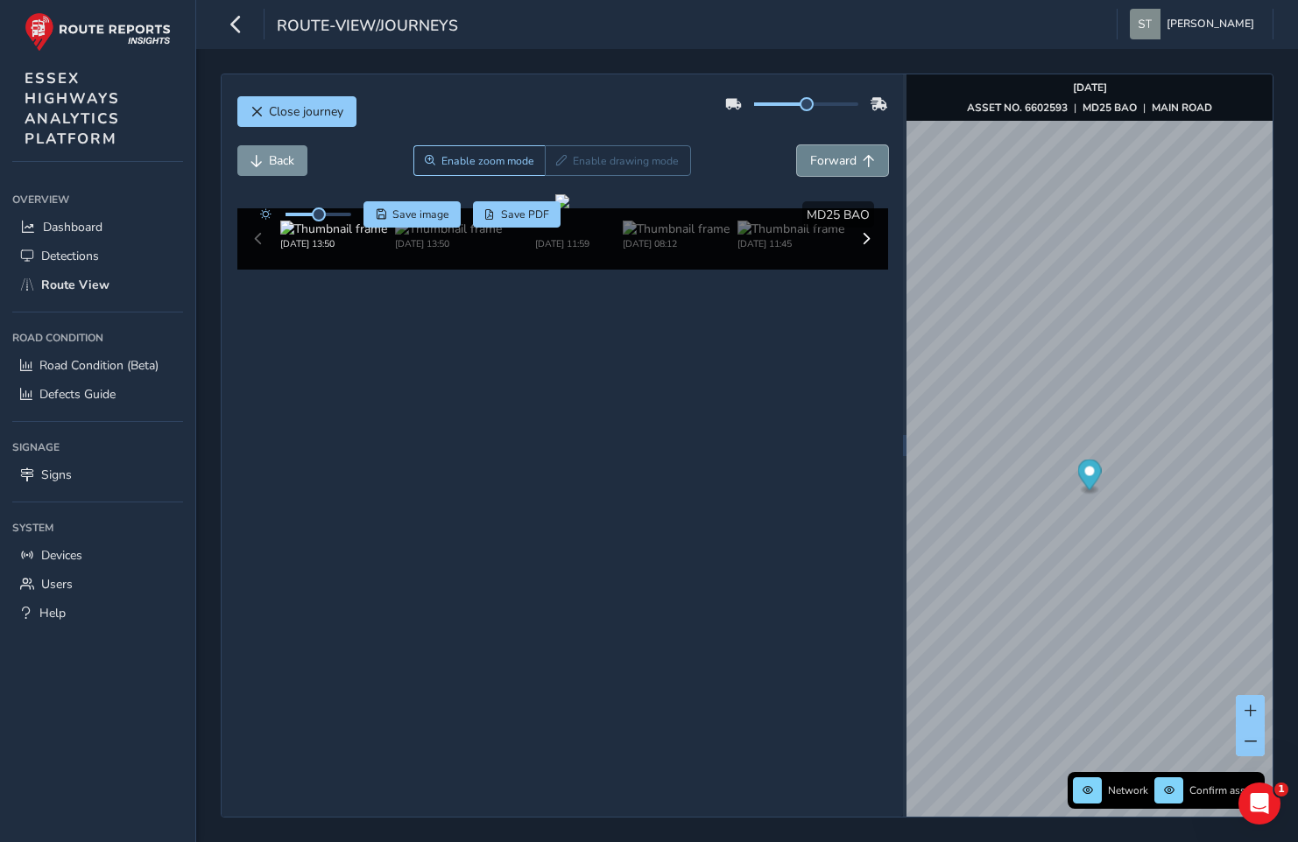
click at [841, 166] on span "Forward" at bounding box center [833, 160] width 46 height 17
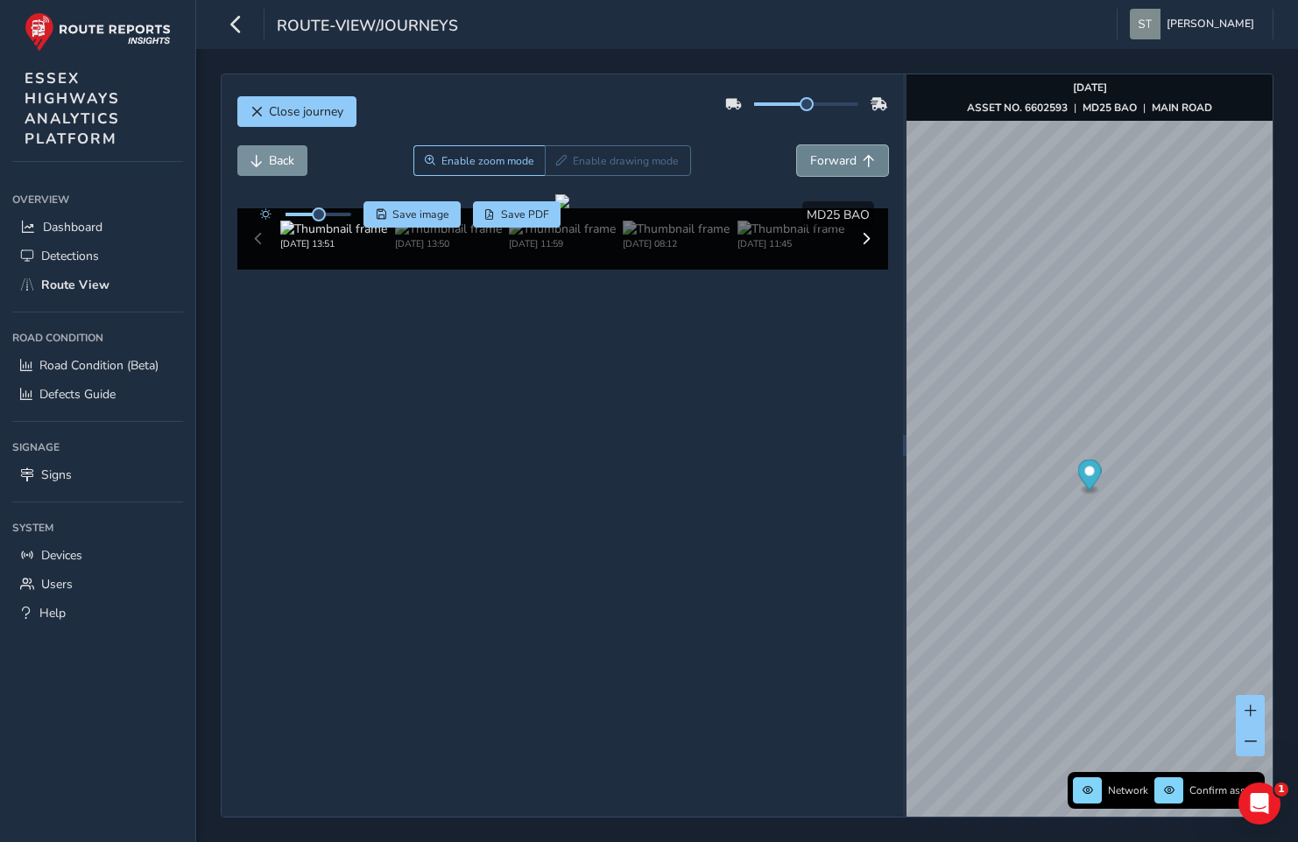
click at [841, 166] on span "Forward" at bounding box center [833, 160] width 46 height 17
click at [841, 167] on span "Forward" at bounding box center [833, 160] width 46 height 17
click at [269, 160] on button "Back" at bounding box center [272, 160] width 70 height 31
click at [269, 158] on span "Back" at bounding box center [281, 160] width 25 height 17
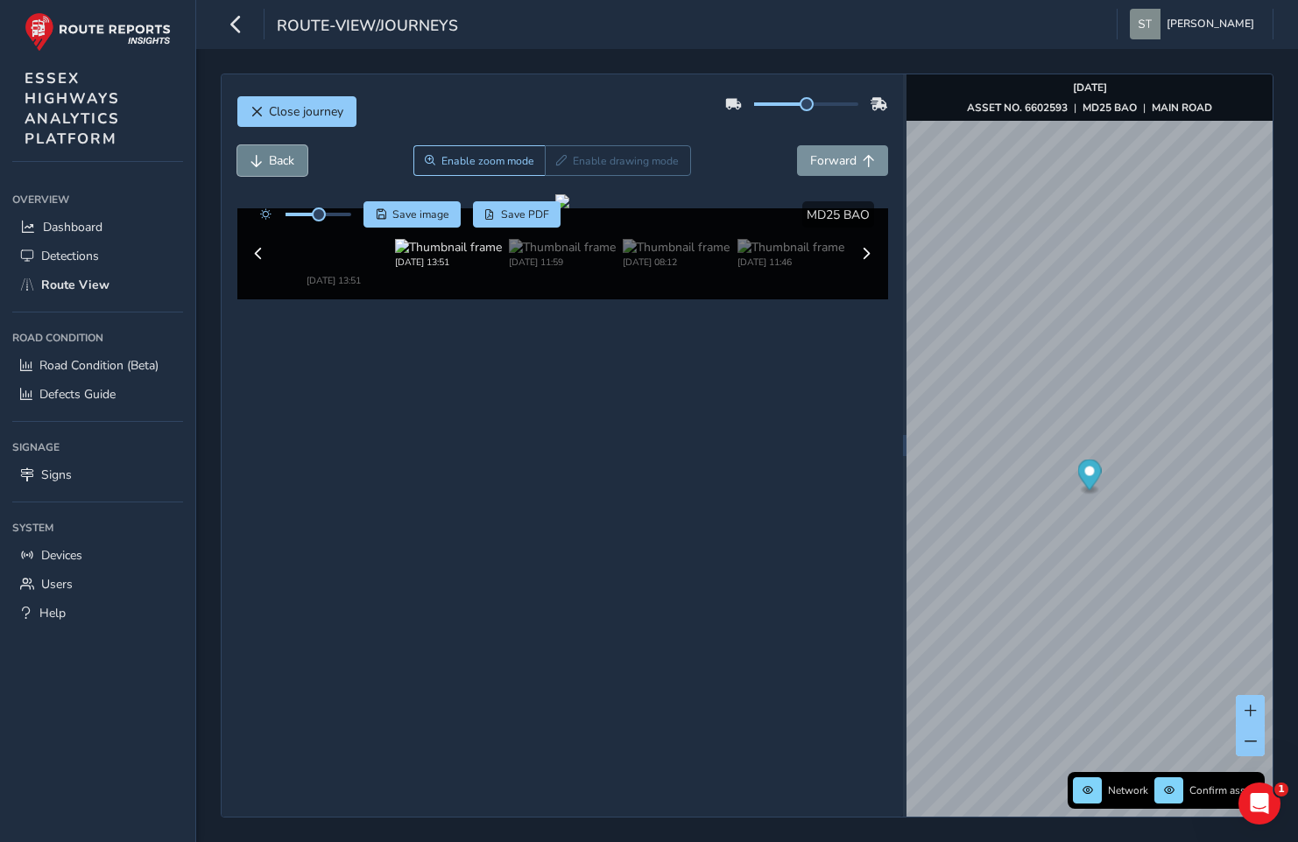
click at [270, 158] on span "Back" at bounding box center [281, 160] width 25 height 17
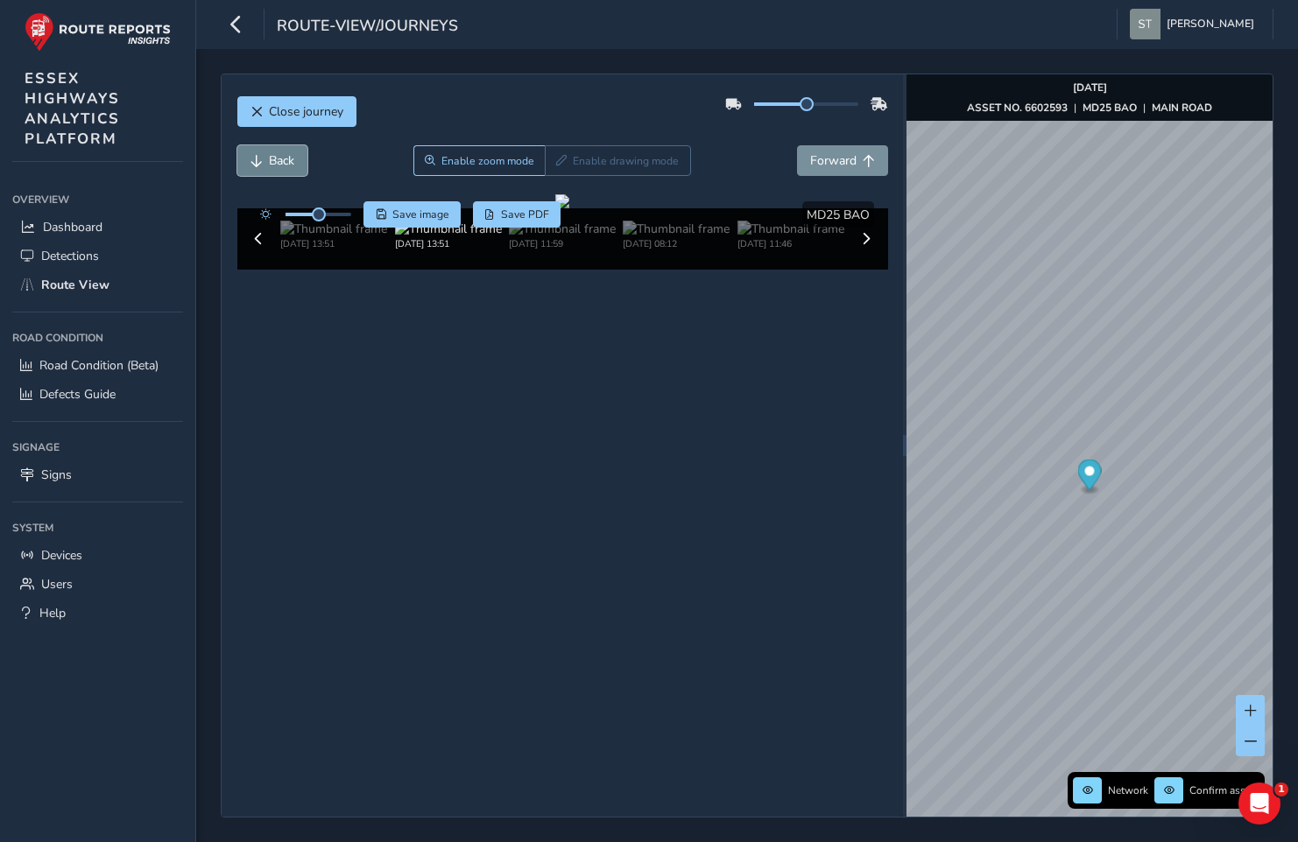
click at [271, 156] on span "Back" at bounding box center [281, 160] width 25 height 17
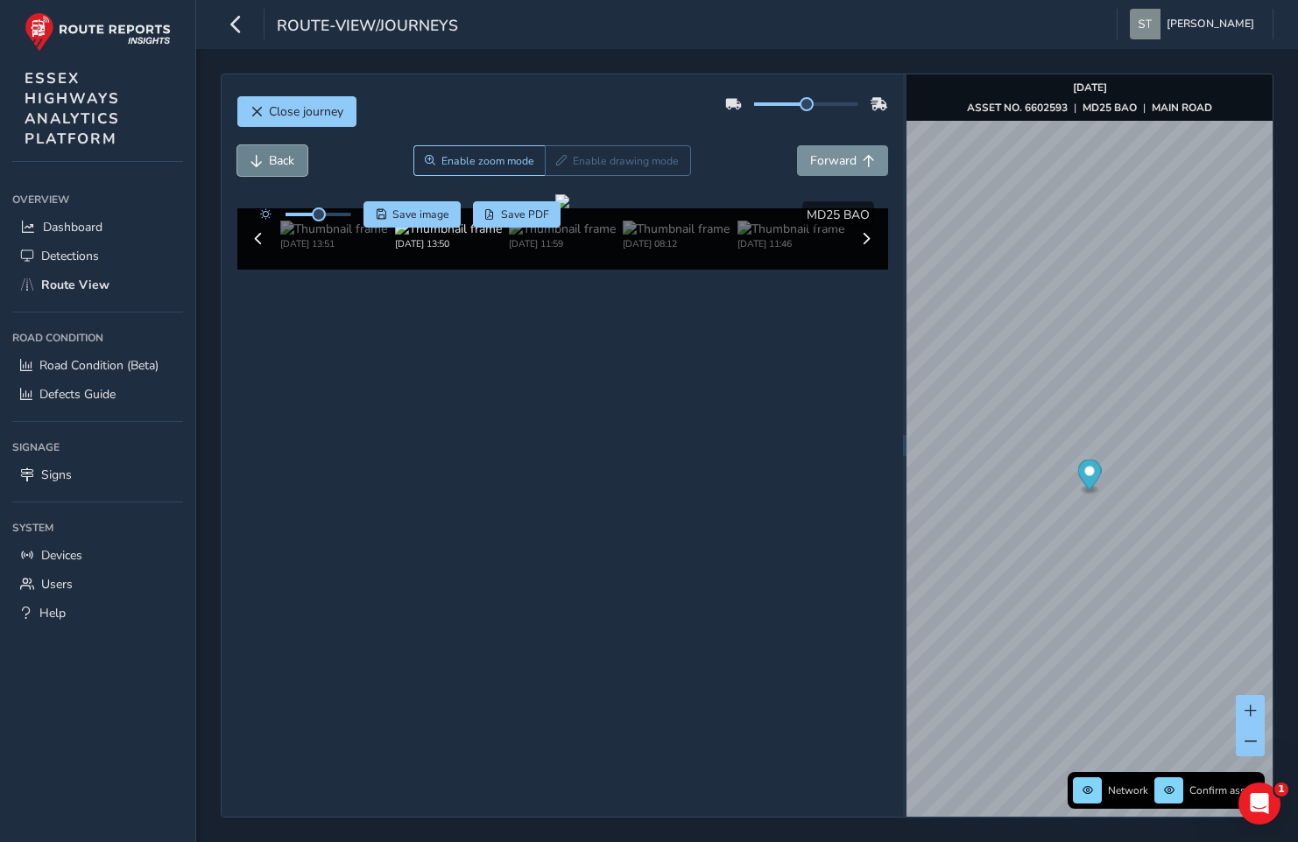
click at [271, 156] on span "Back" at bounding box center [281, 160] width 25 height 17
click at [272, 156] on span "Back" at bounding box center [281, 160] width 25 height 17
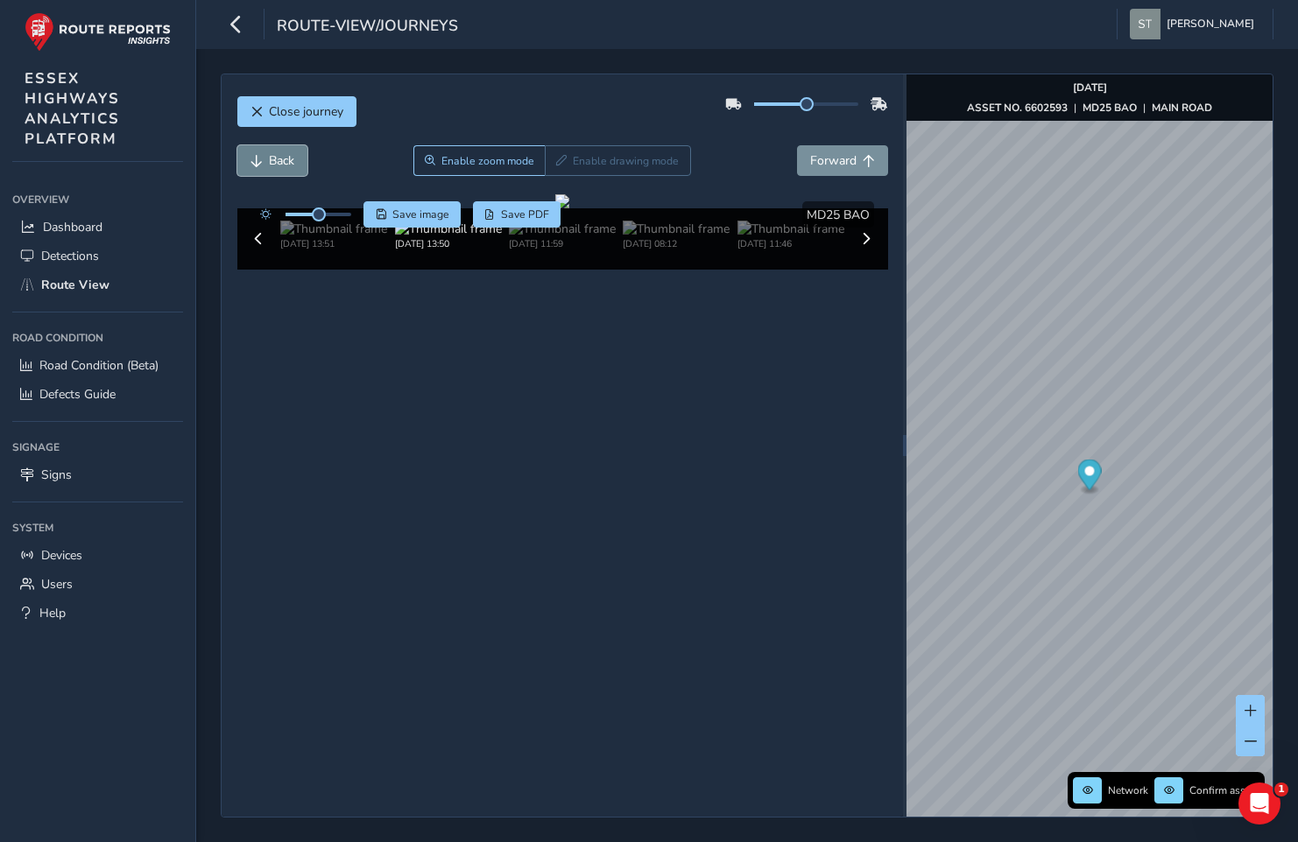
click at [272, 156] on span "Back" at bounding box center [281, 160] width 25 height 17
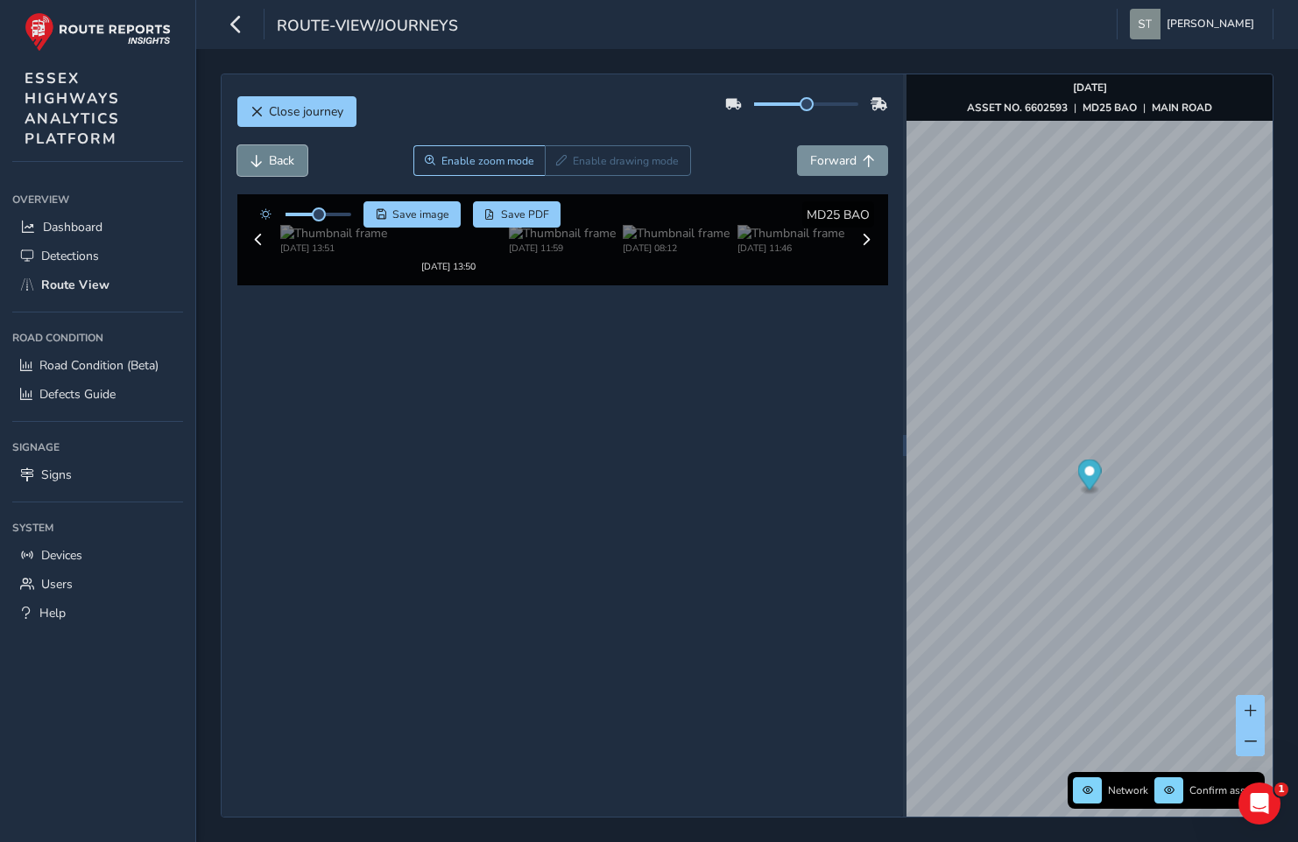
click at [272, 156] on span "Back" at bounding box center [281, 160] width 25 height 17
click at [273, 156] on span "Back" at bounding box center [281, 160] width 25 height 17
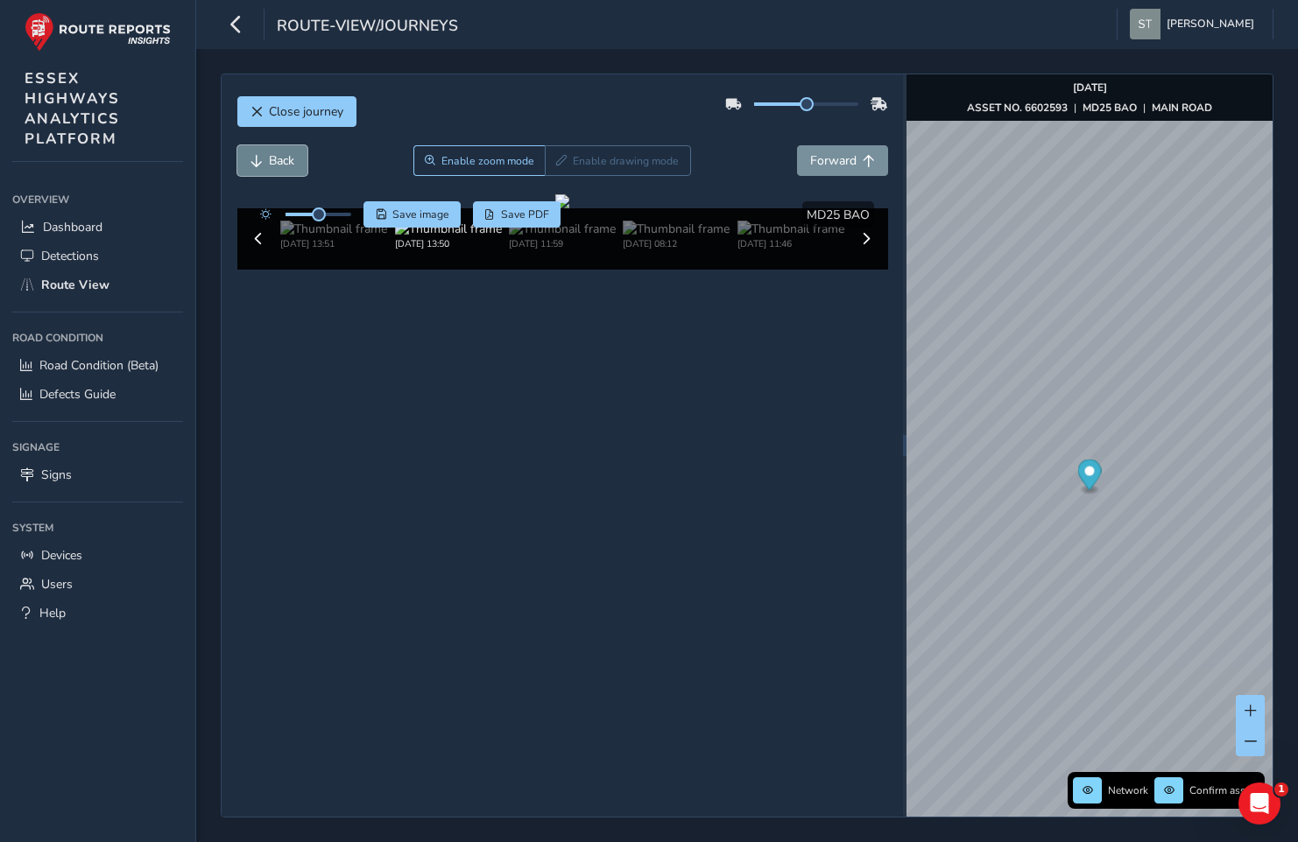
click at [273, 156] on span "Back" at bounding box center [281, 160] width 25 height 17
